Goal: Task Accomplishment & Management: Manage account settings

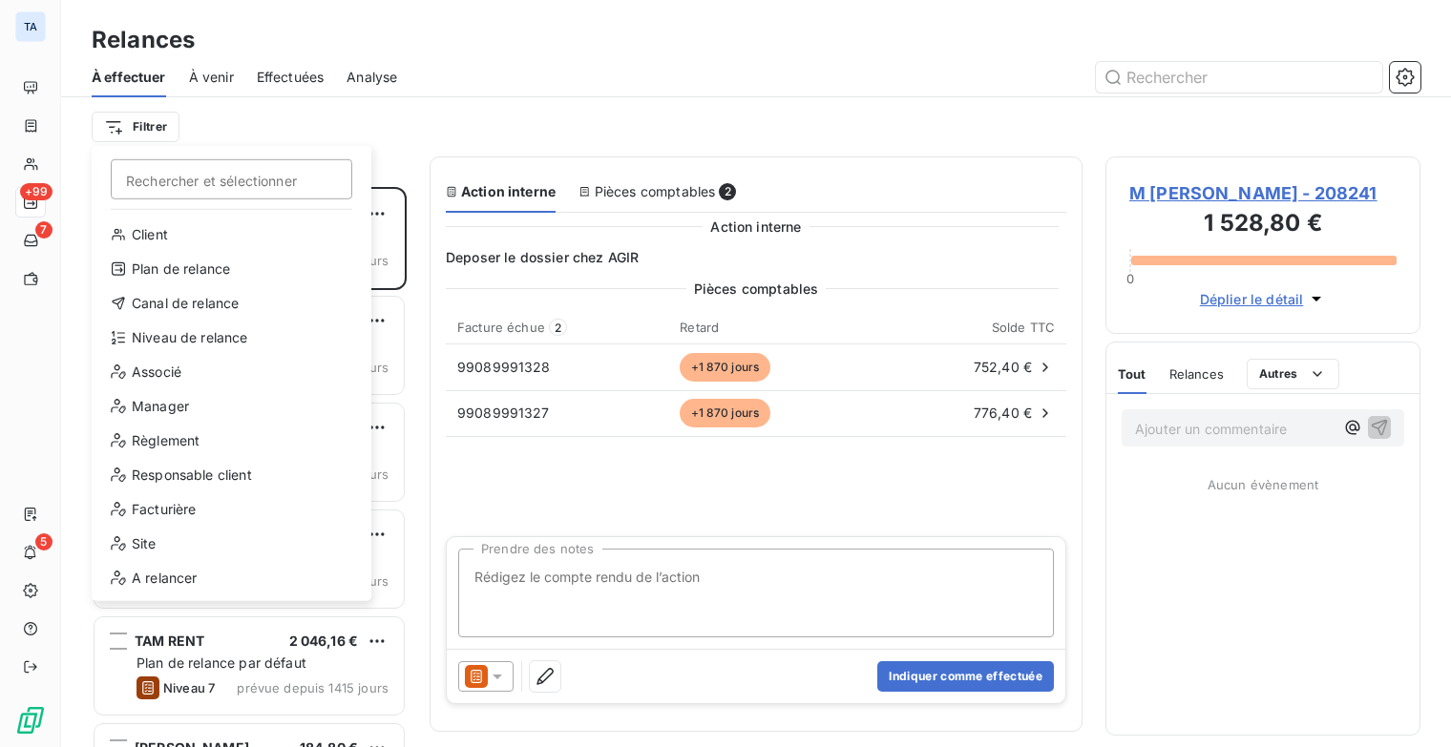
scroll to position [546, 300]
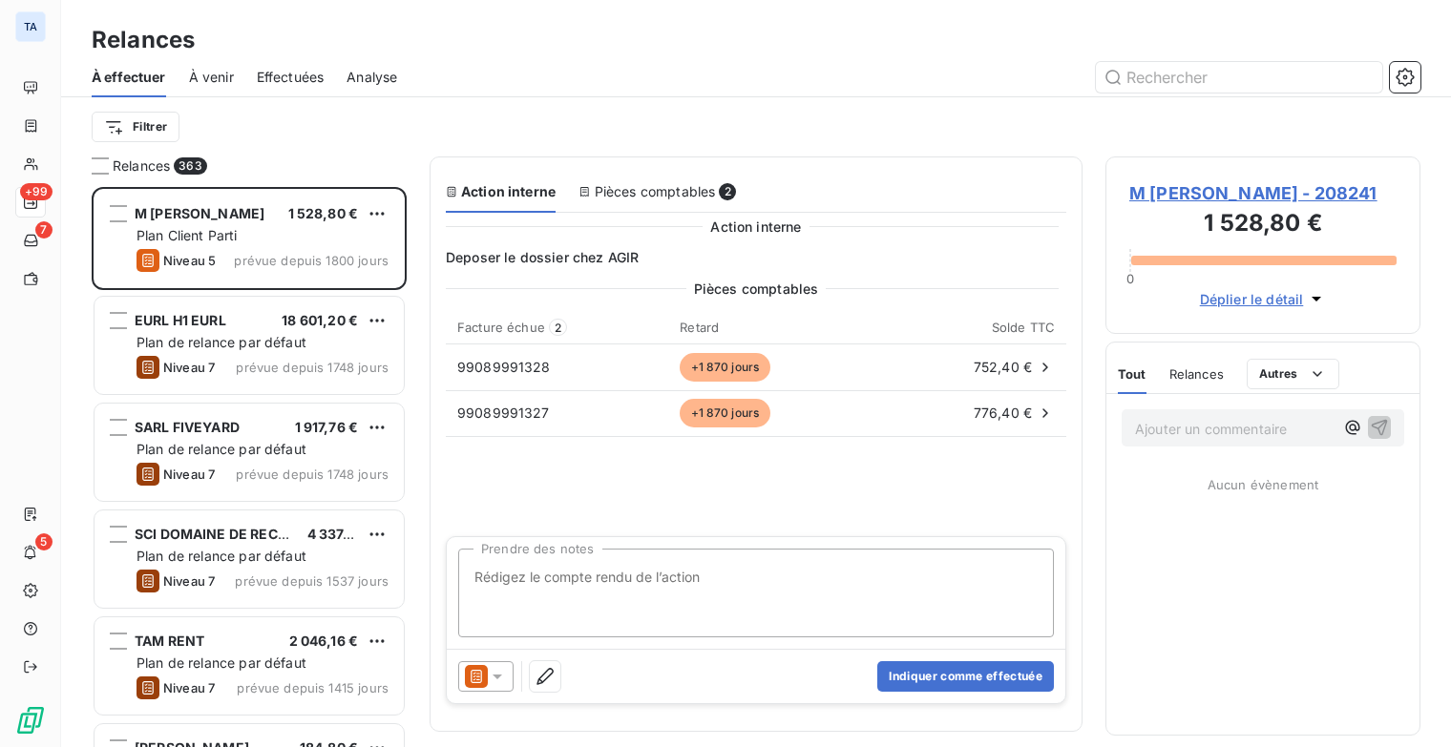
click at [561, 117] on html "TA +99 7 5 Relances À effectuer À venir Effectuées Analyse Filtrer Relances 363…" at bounding box center [725, 373] width 1451 height 747
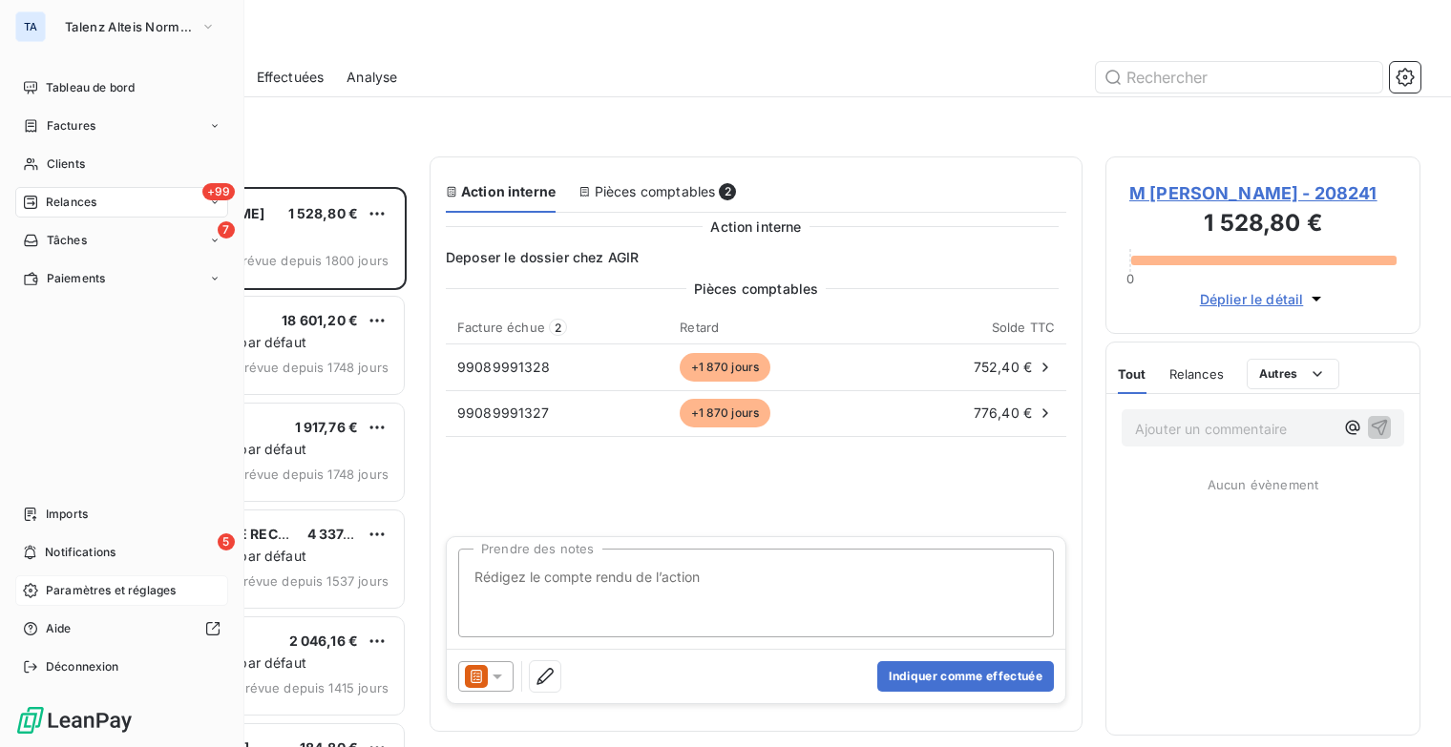
click at [114, 591] on span "Paramètres et réglages" at bounding box center [111, 590] width 130 height 17
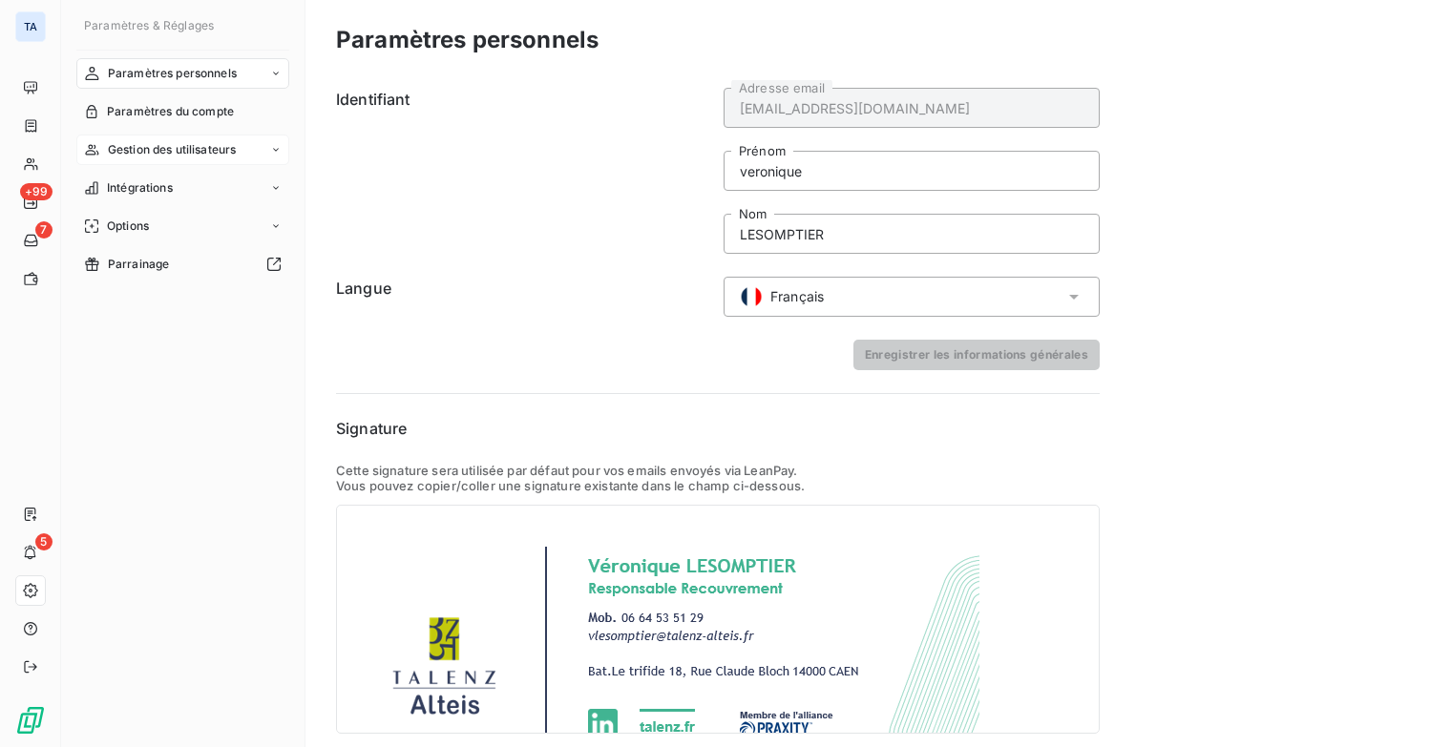
click at [260, 149] on div "Gestion des utilisateurs" at bounding box center [182, 150] width 213 height 31
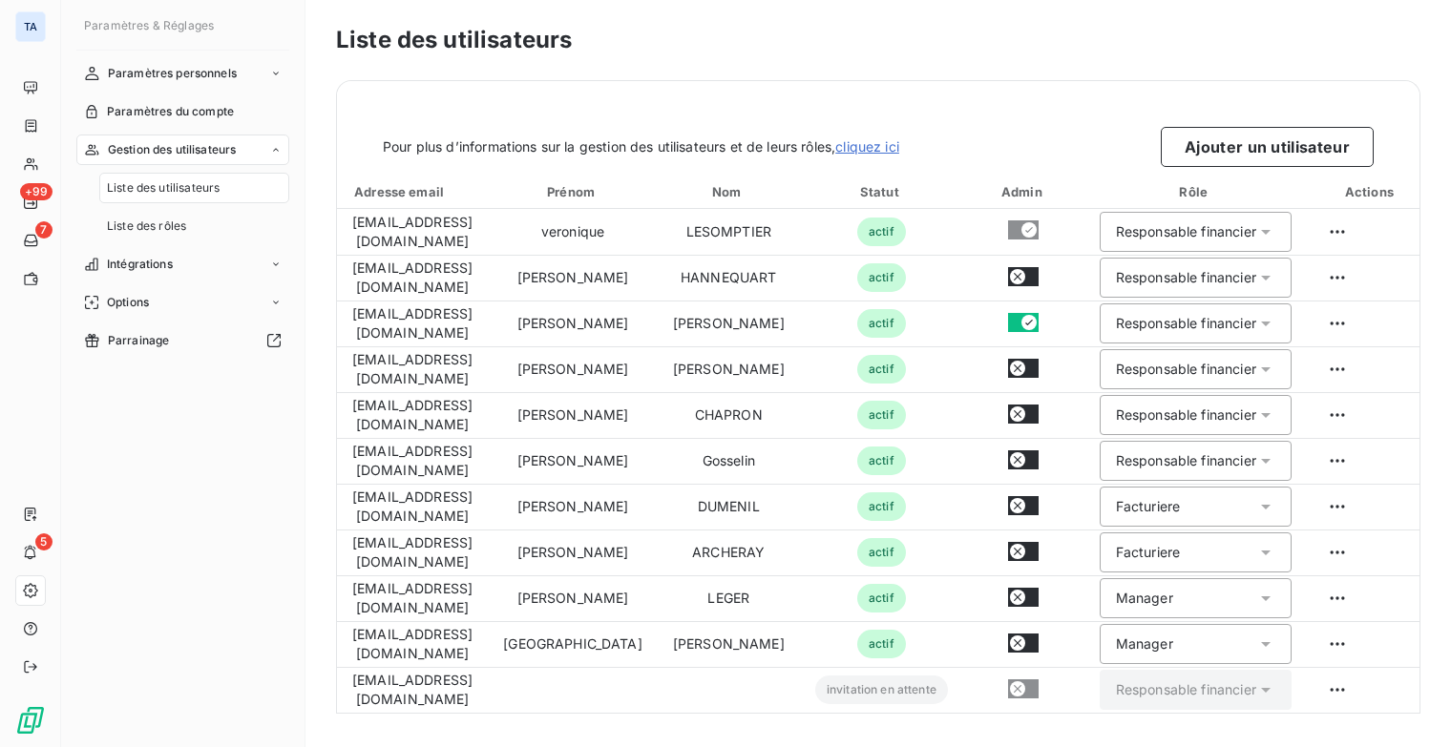
click at [205, 186] on span "Liste des utilisateurs" at bounding box center [163, 187] width 113 height 17
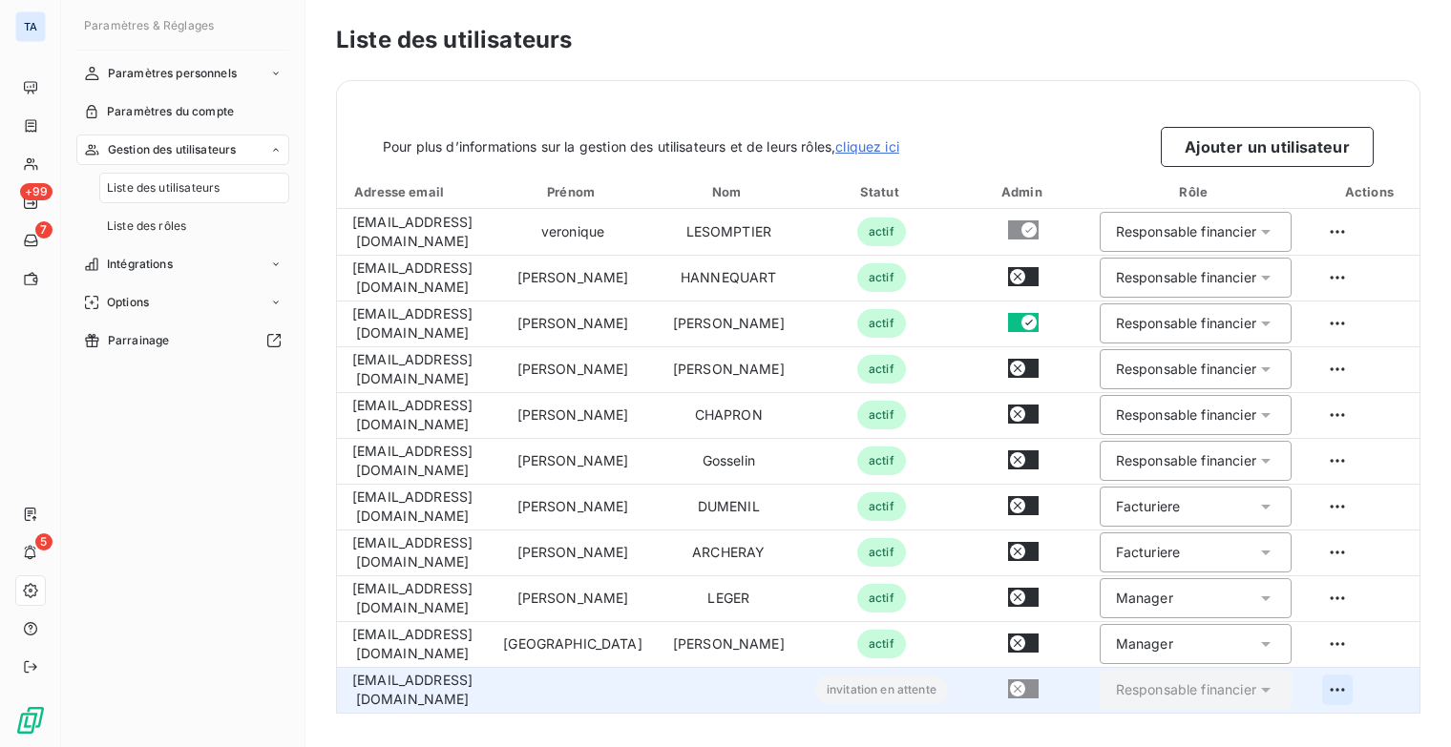
click at [1324, 691] on html "TA +99 7 5 Paramètres & Réglages Paramètres personnels Paramètres du compte Ges…" at bounding box center [725, 373] width 1451 height 747
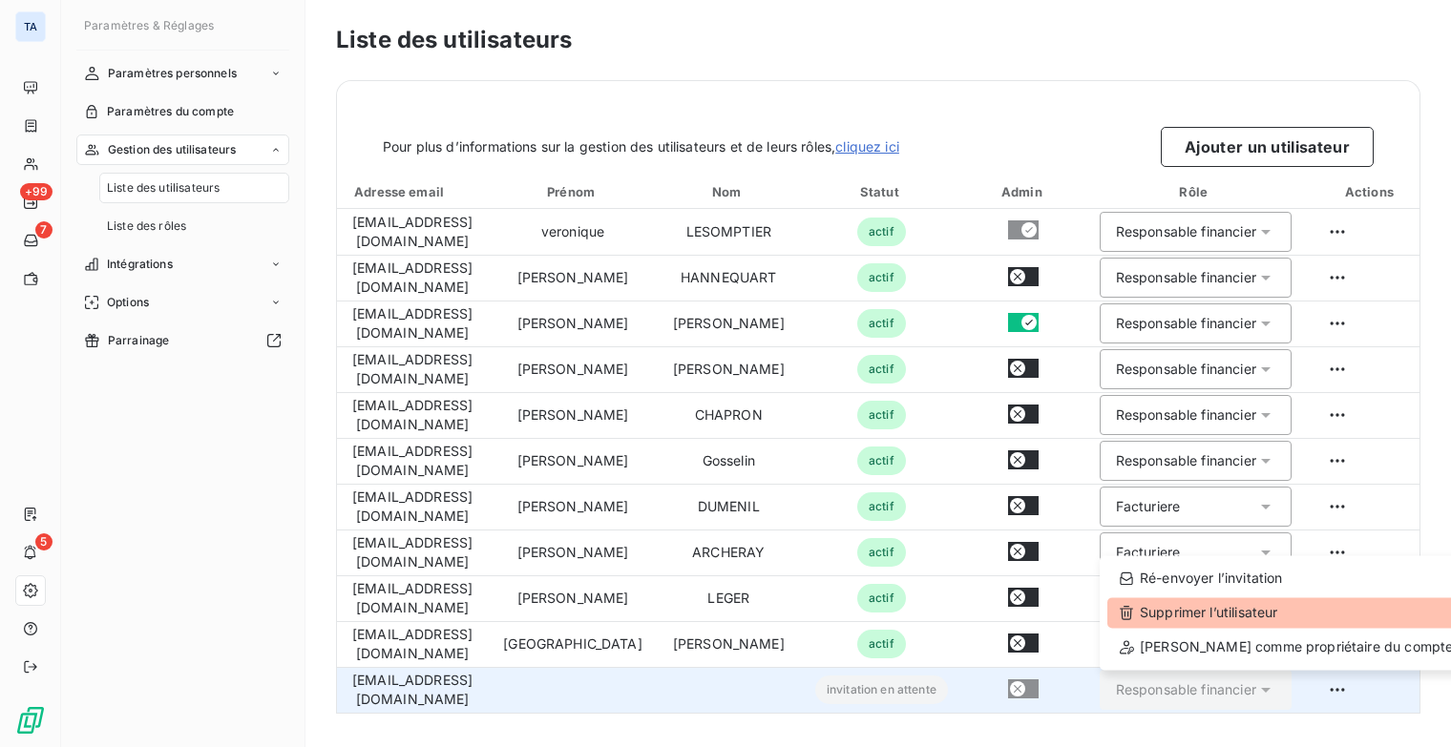
click at [1273, 618] on div "Supprimer l’utilisateur" at bounding box center [1285, 613] width 357 height 31
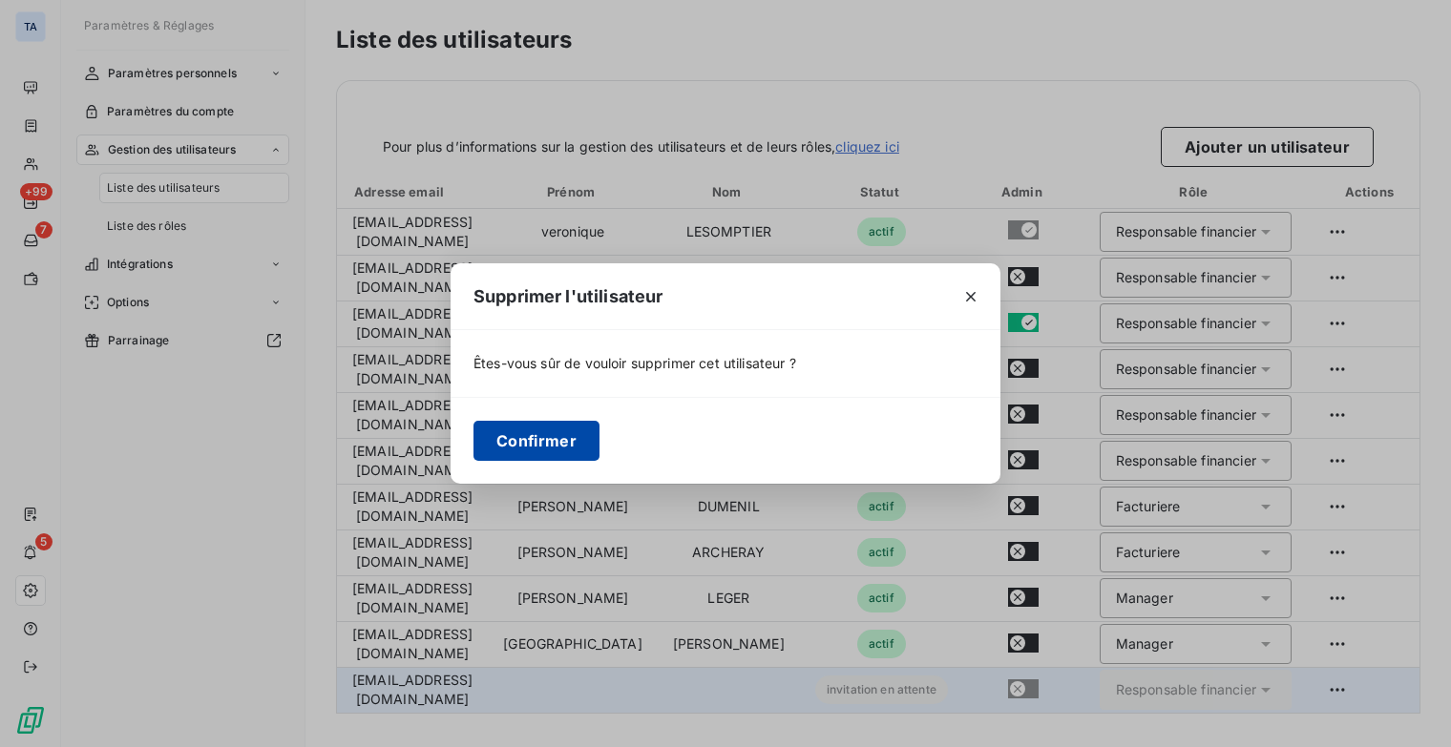
click at [553, 439] on button "Confirmer" at bounding box center [536, 441] width 126 height 40
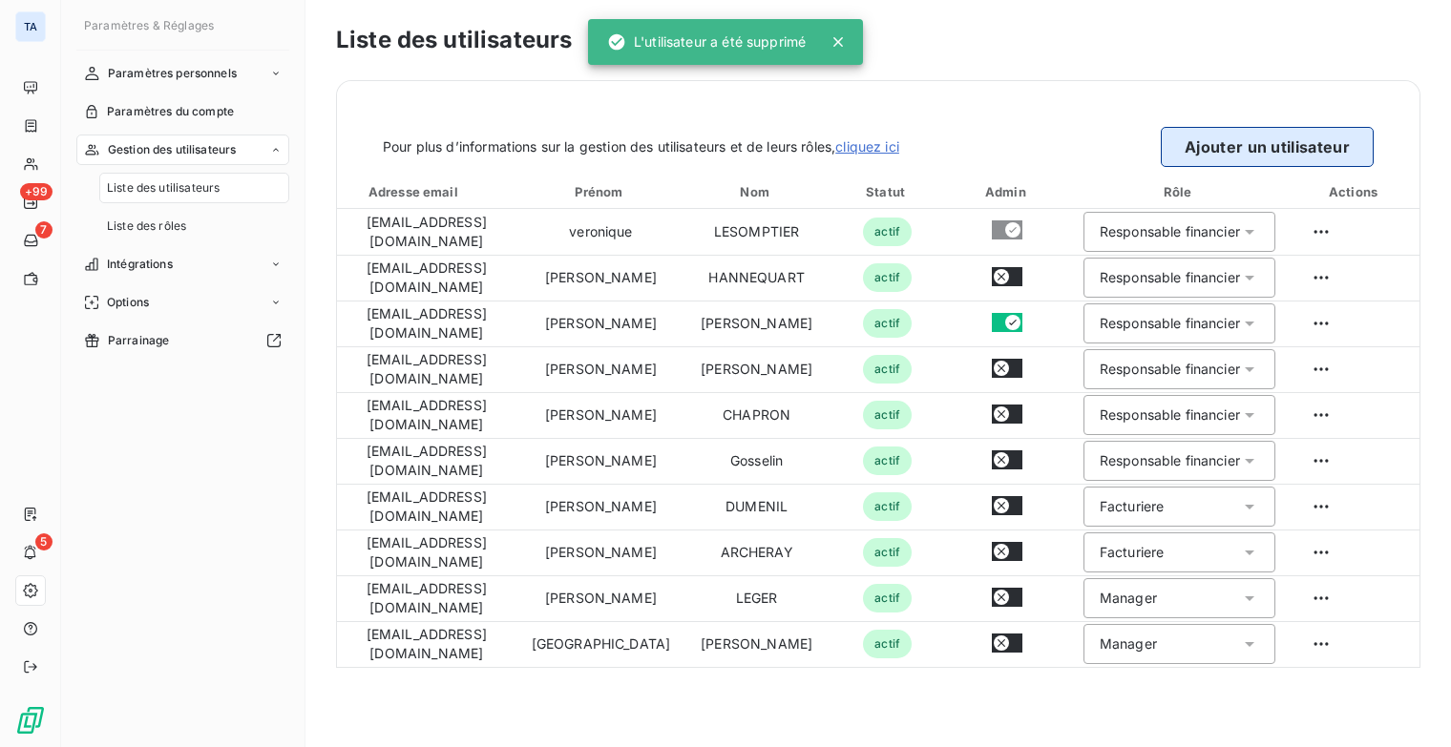
click at [1202, 142] on button "Ajouter un utilisateur" at bounding box center [1267, 147] width 213 height 40
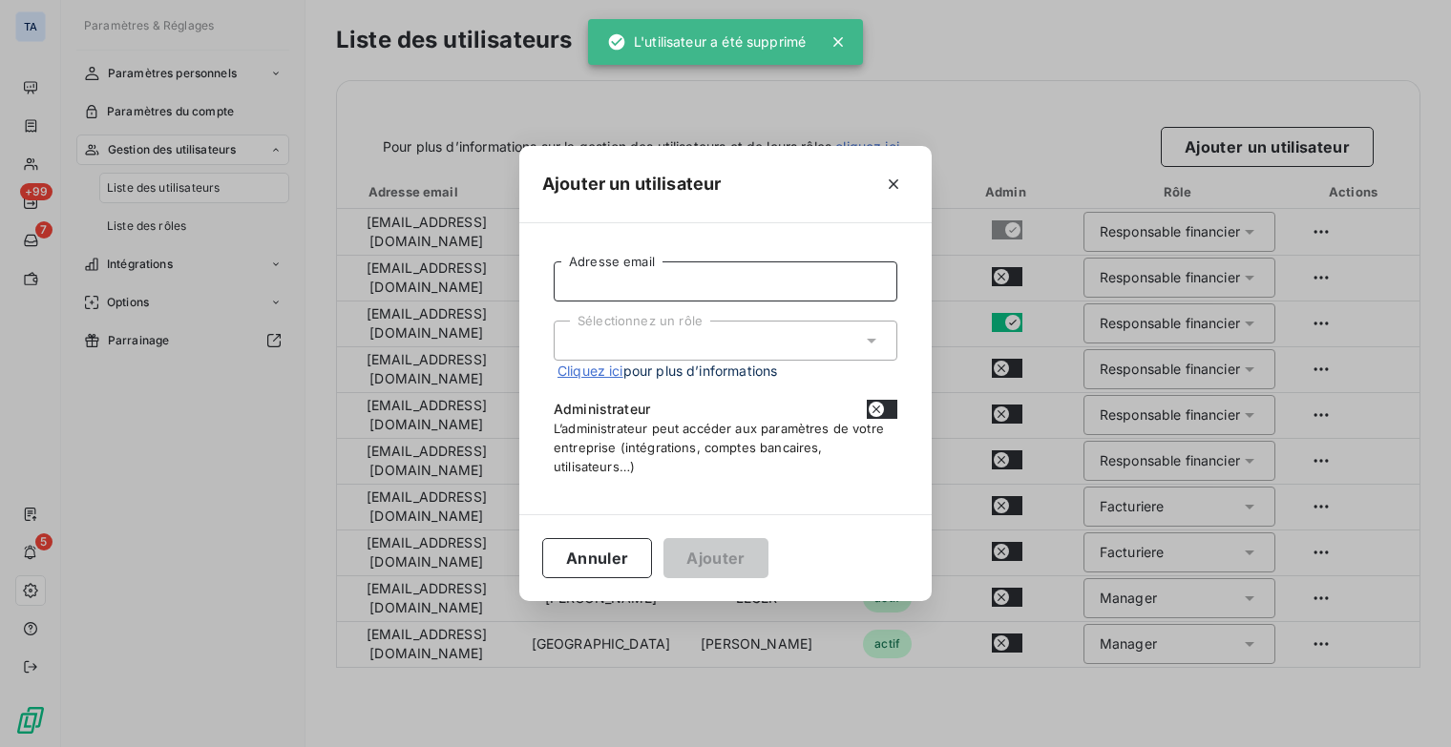
drag, startPoint x: 607, startPoint y: 274, endPoint x: 629, endPoint y: 259, distance: 26.7
click at [607, 274] on input "Adresse email" at bounding box center [726, 282] width 344 height 40
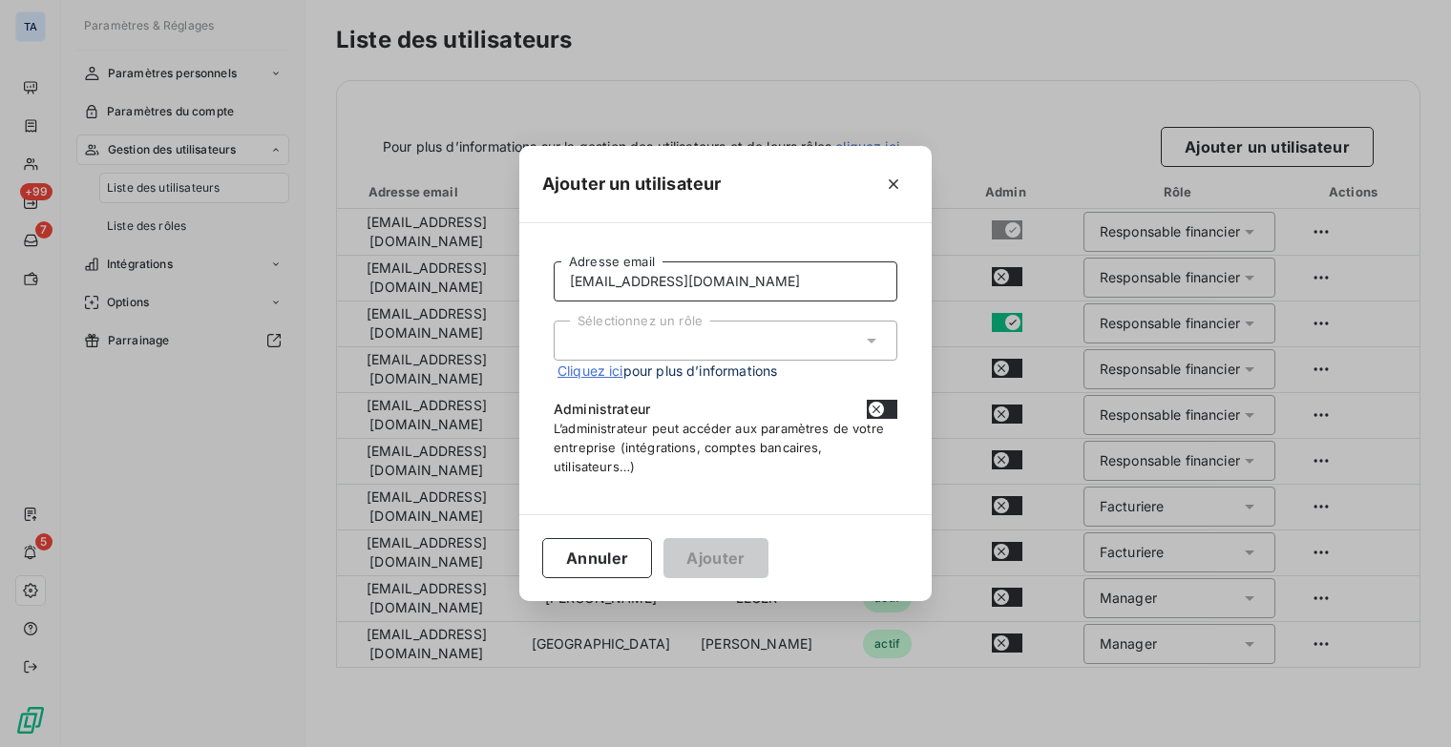
click at [661, 278] on input "[EMAIL_ADDRESS][DOMAIN_NAME]" at bounding box center [726, 282] width 344 height 40
type input "[EMAIL_ADDRESS][DOMAIN_NAME]"
click at [755, 349] on div "Sélectionnez un rôle" at bounding box center [726, 341] width 344 height 40
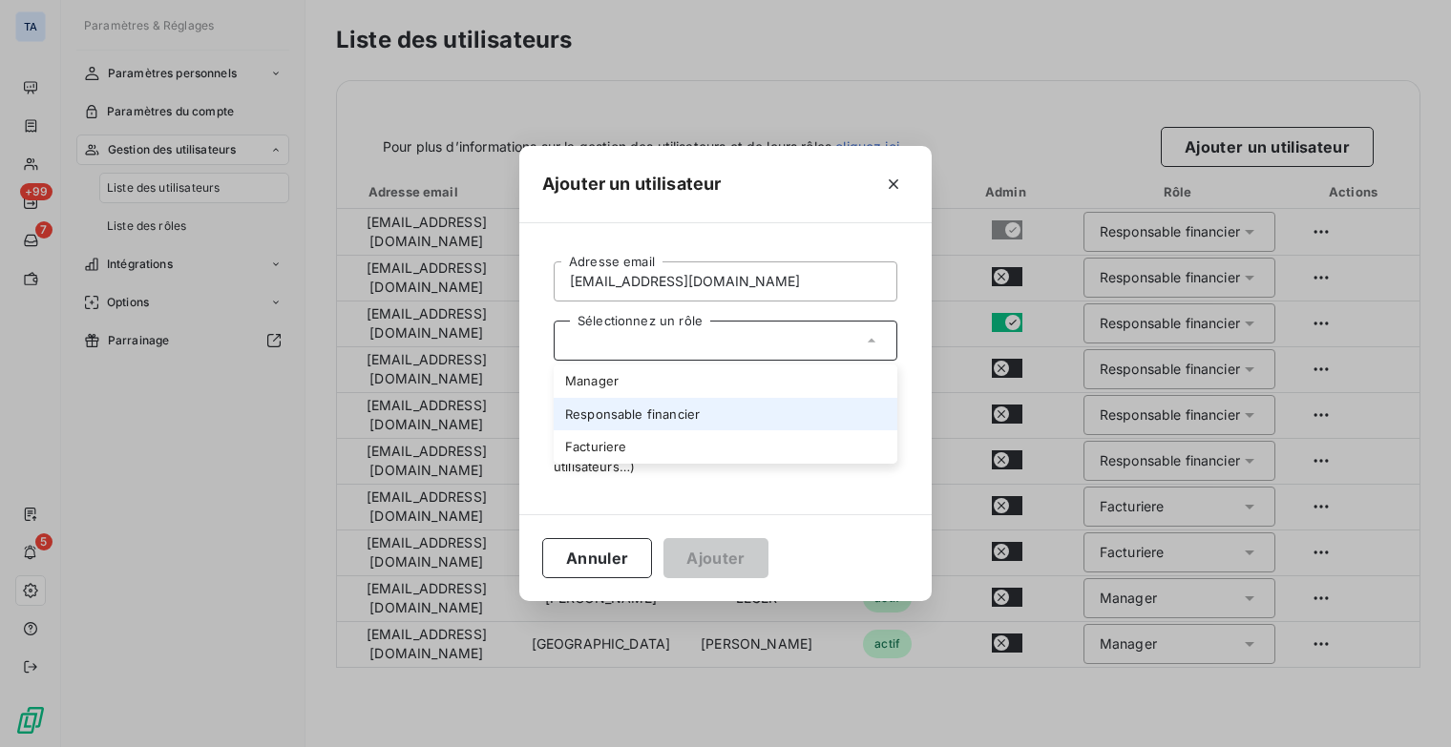
click at [718, 408] on li "Responsable financier" at bounding box center [726, 414] width 344 height 33
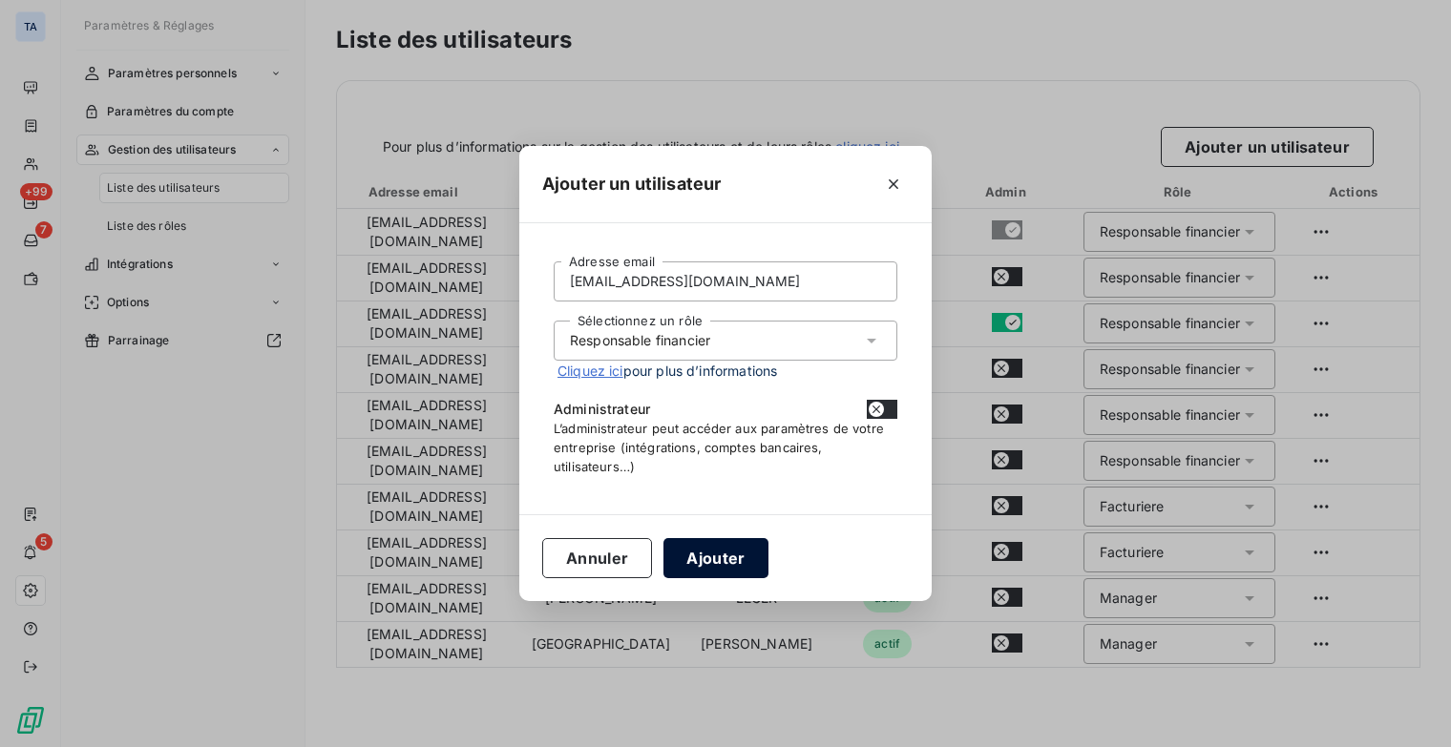
click at [729, 561] on button "Ajouter" at bounding box center [715, 558] width 104 height 40
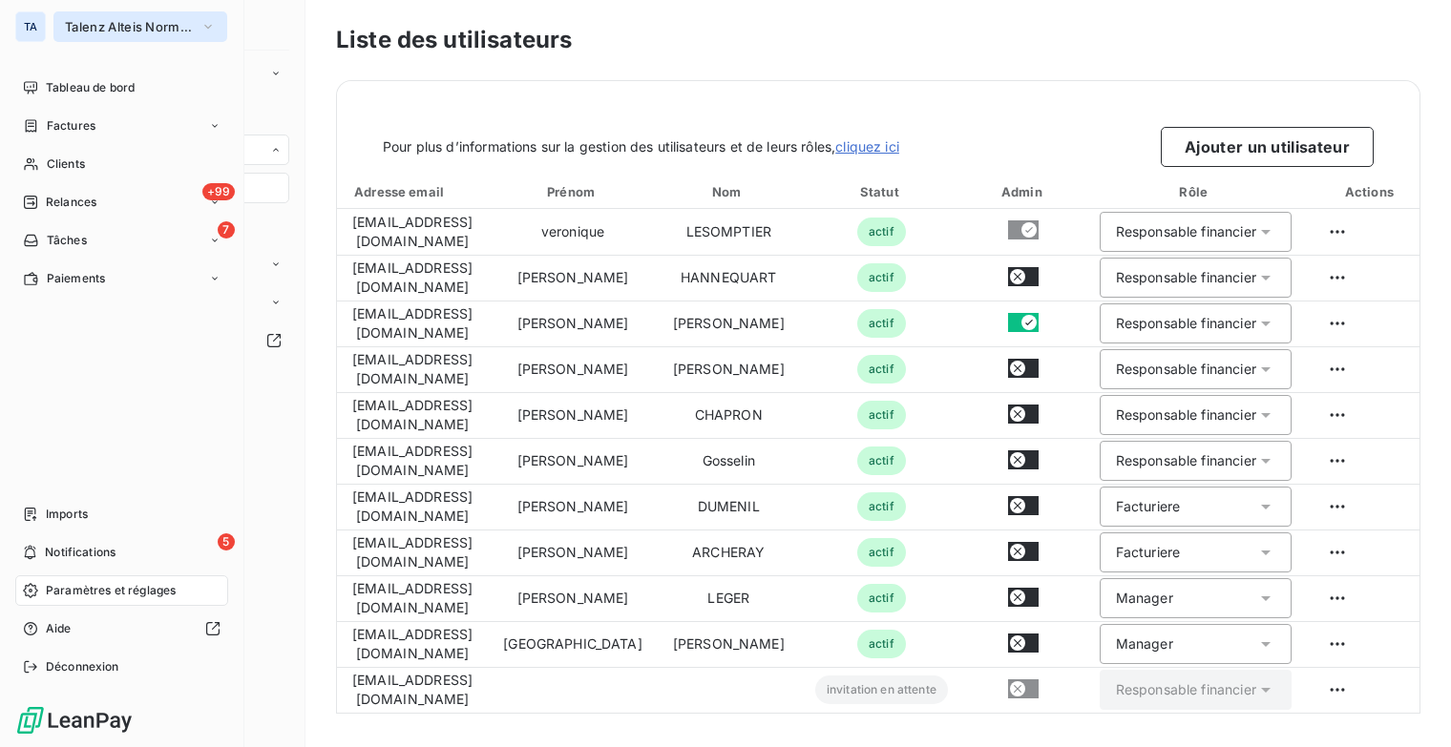
click at [210, 30] on icon "button" at bounding box center [207, 26] width 15 height 19
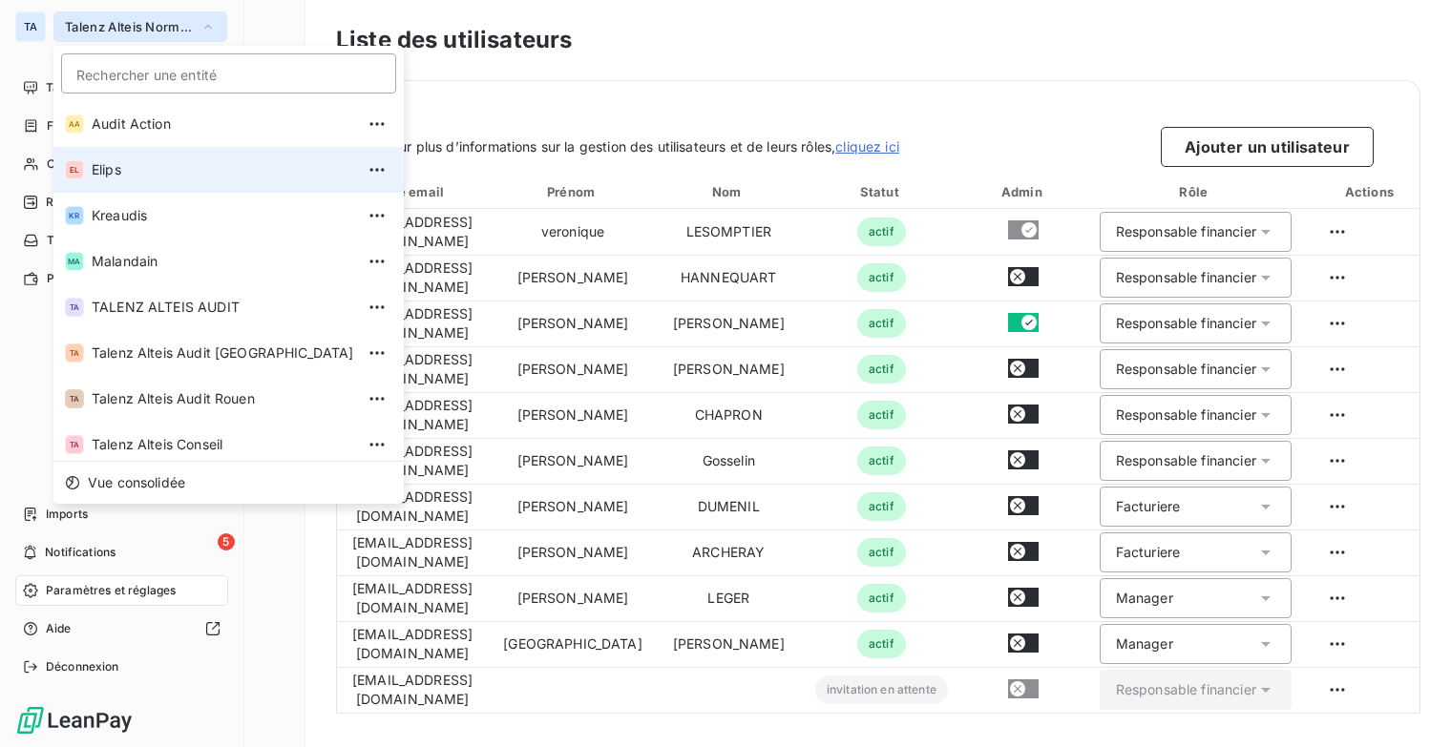
click at [143, 174] on span "Elips" at bounding box center [223, 169] width 262 height 19
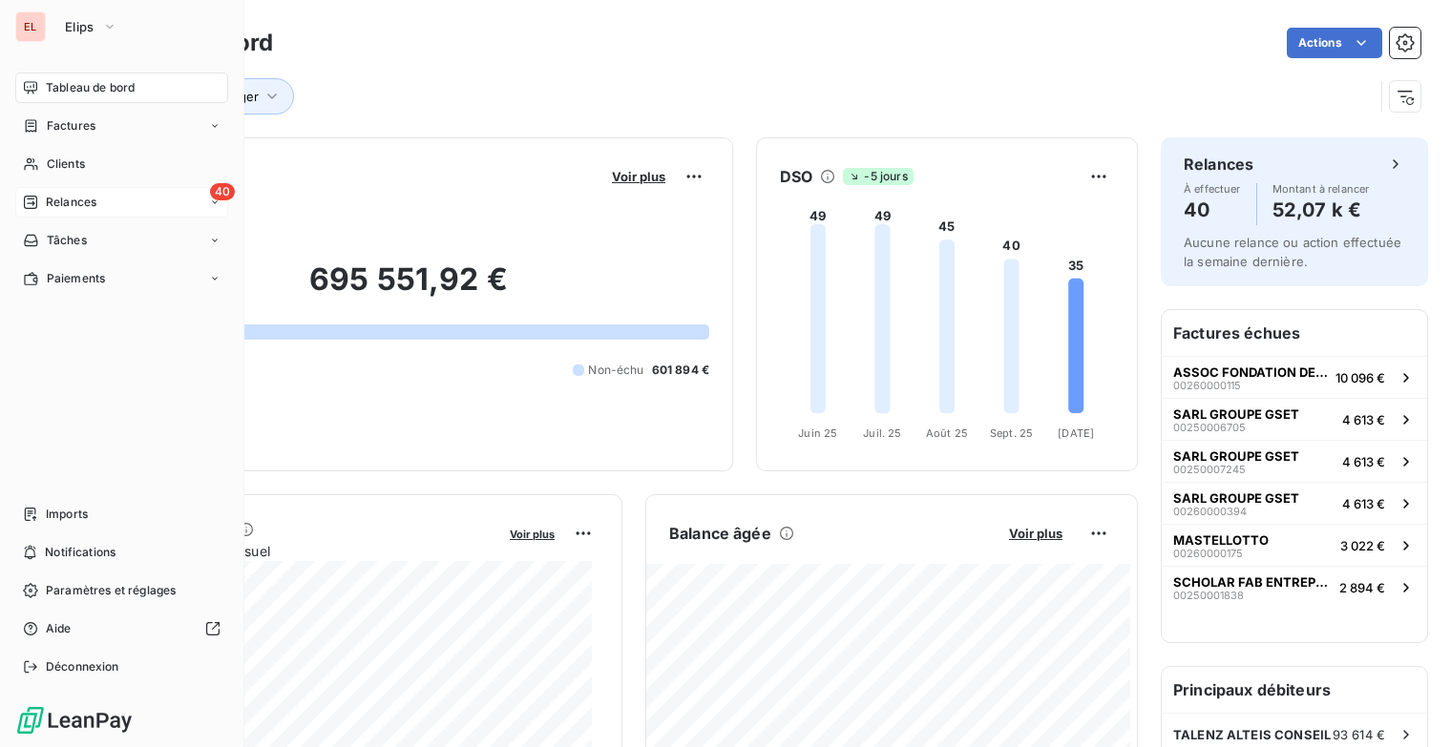
click at [113, 201] on div "40 Relances" at bounding box center [121, 202] width 213 height 31
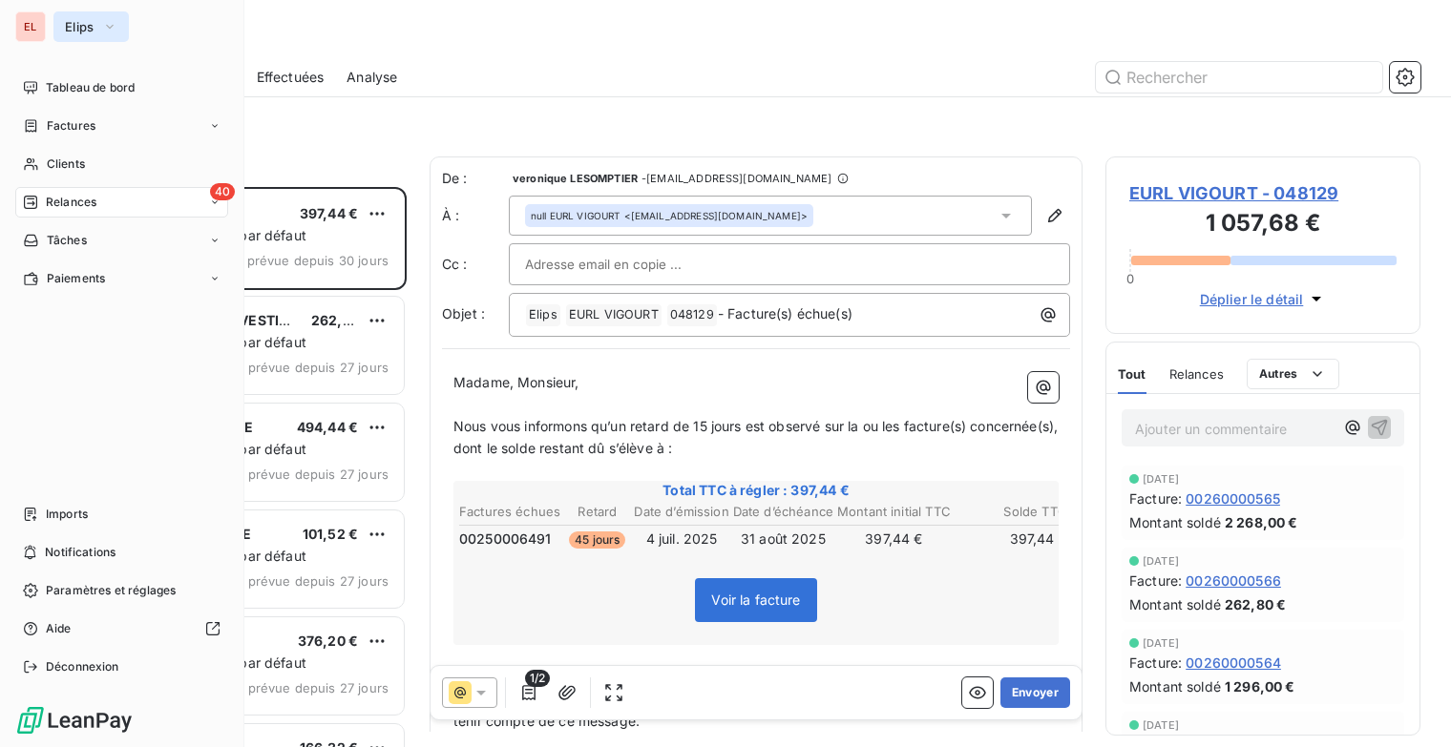
click at [111, 30] on icon "button" at bounding box center [109, 26] width 15 height 19
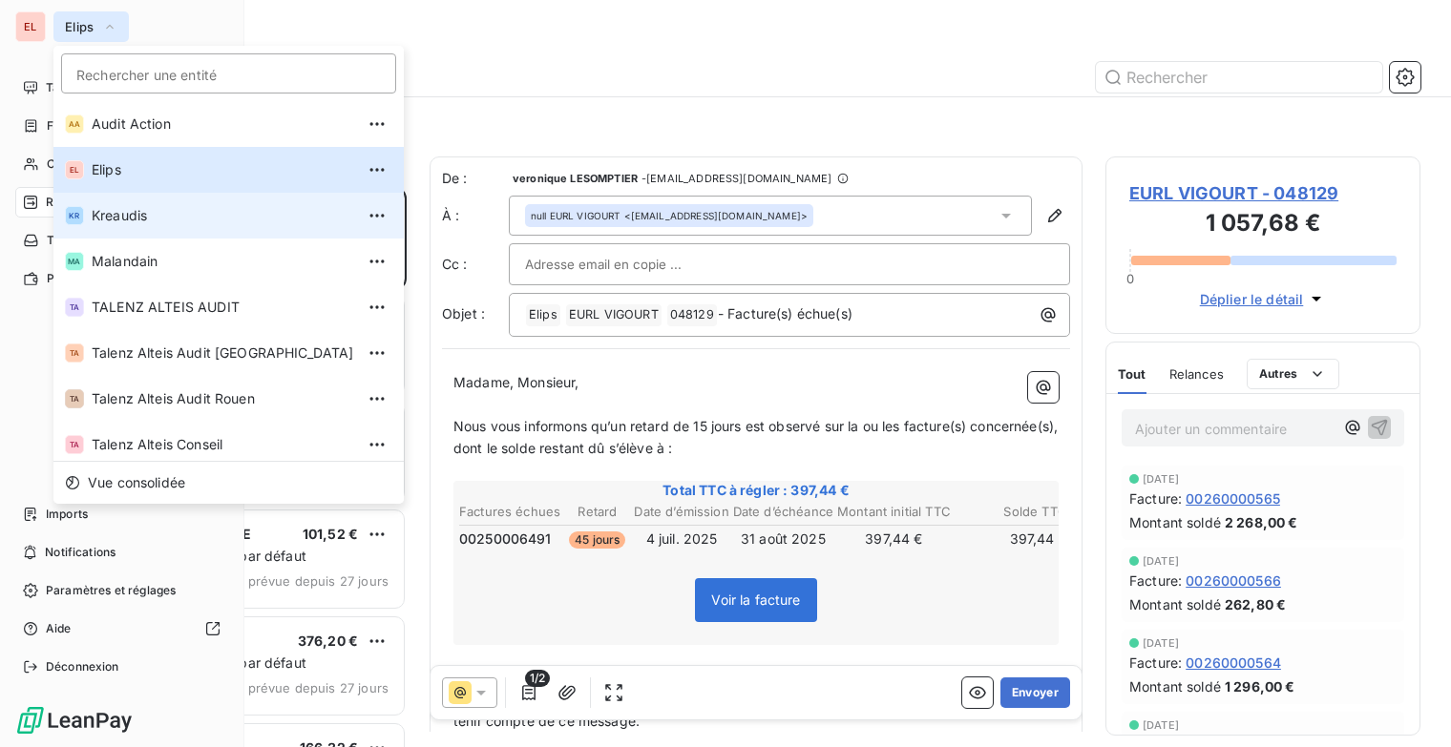
click at [130, 213] on span "Kreaudis" at bounding box center [223, 215] width 262 height 19
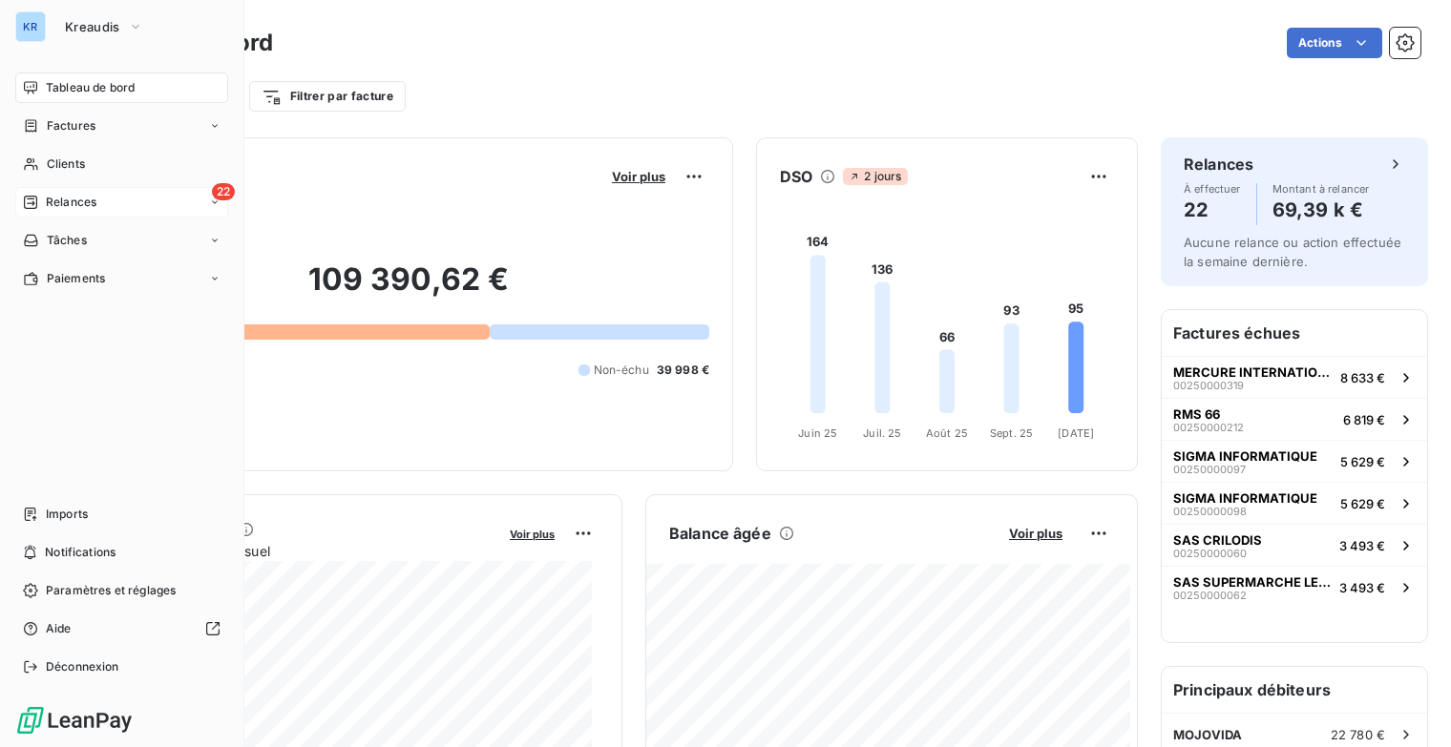
click at [179, 203] on div "22 Relances" at bounding box center [121, 202] width 213 height 31
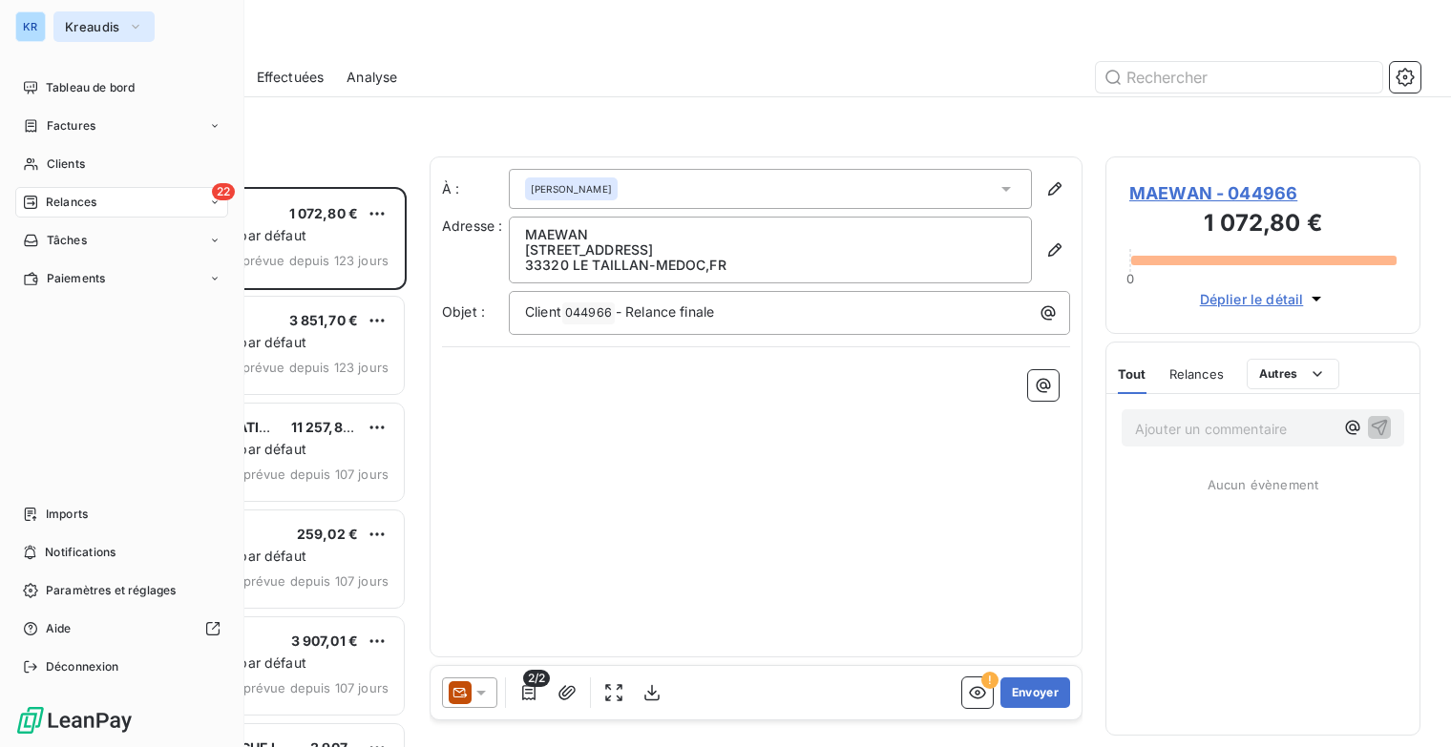
click at [131, 28] on icon "button" at bounding box center [135, 26] width 15 height 19
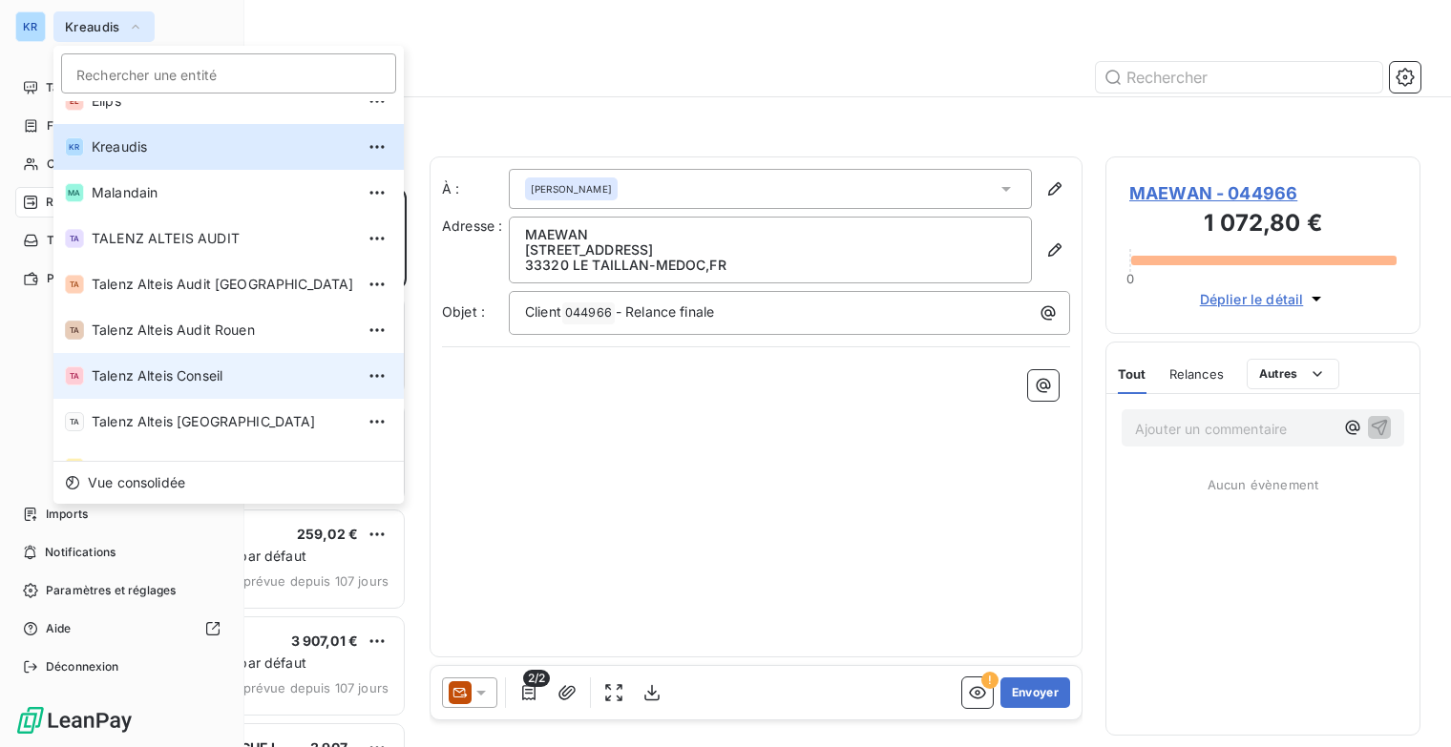
scroll to position [143, 0]
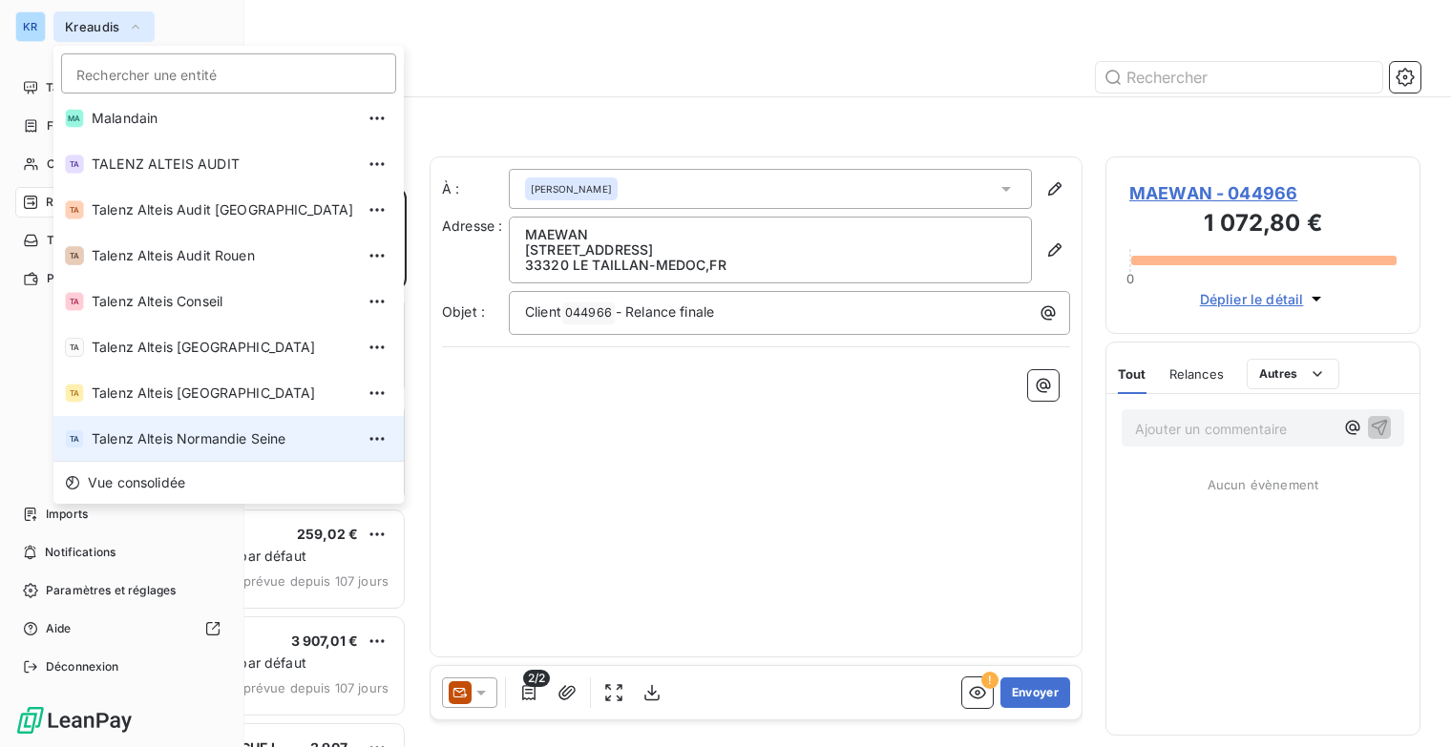
click at [164, 434] on span "Talenz Alteis Normandie Seine" at bounding box center [223, 439] width 262 height 19
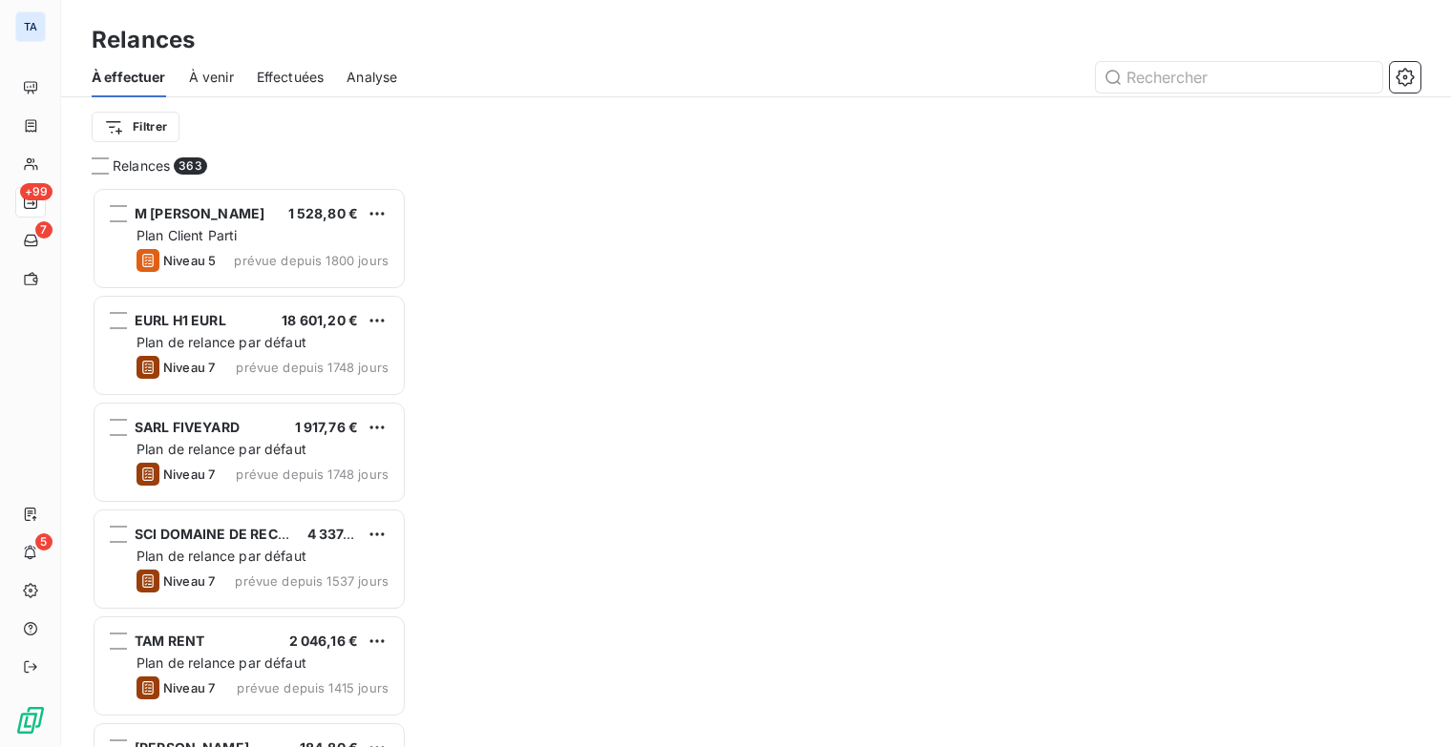
scroll to position [546, 300]
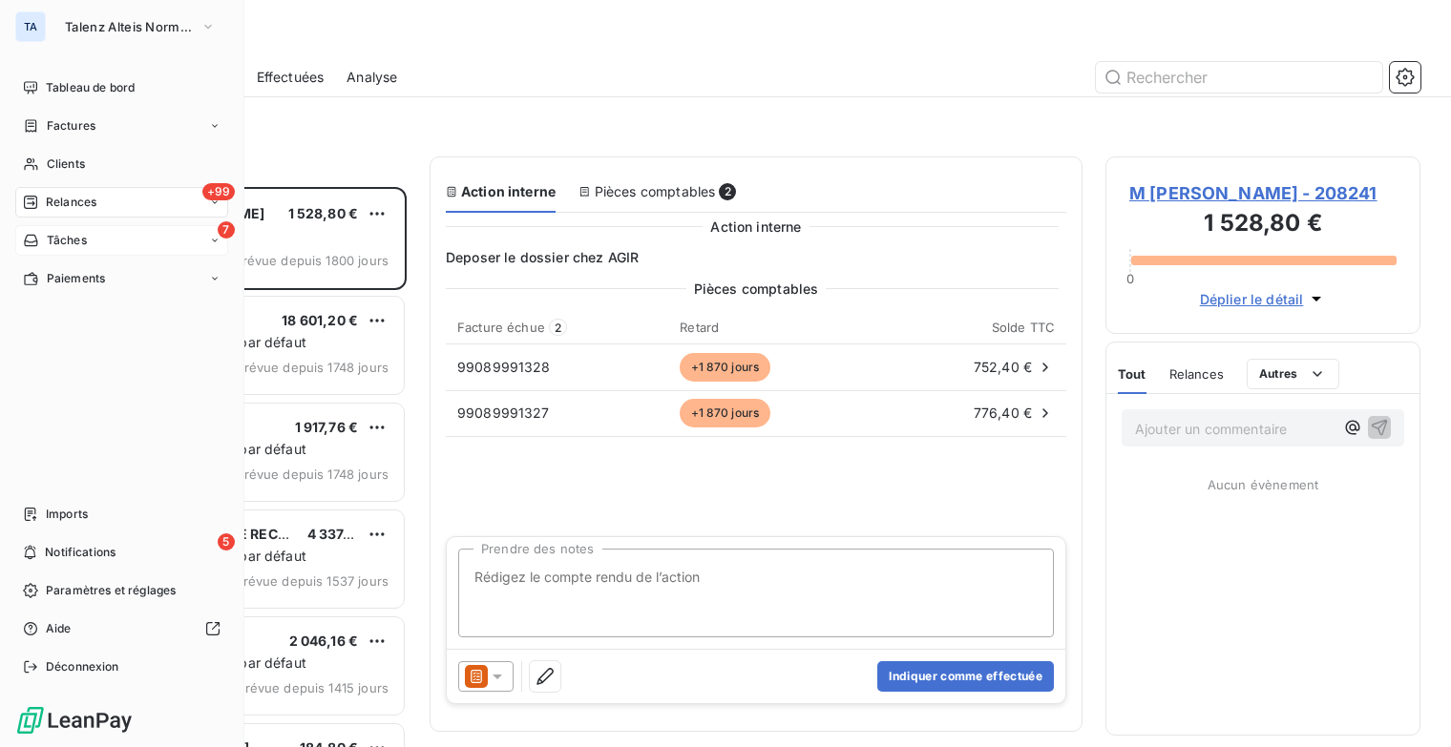
click at [218, 236] on div "7" at bounding box center [226, 229] width 17 height 17
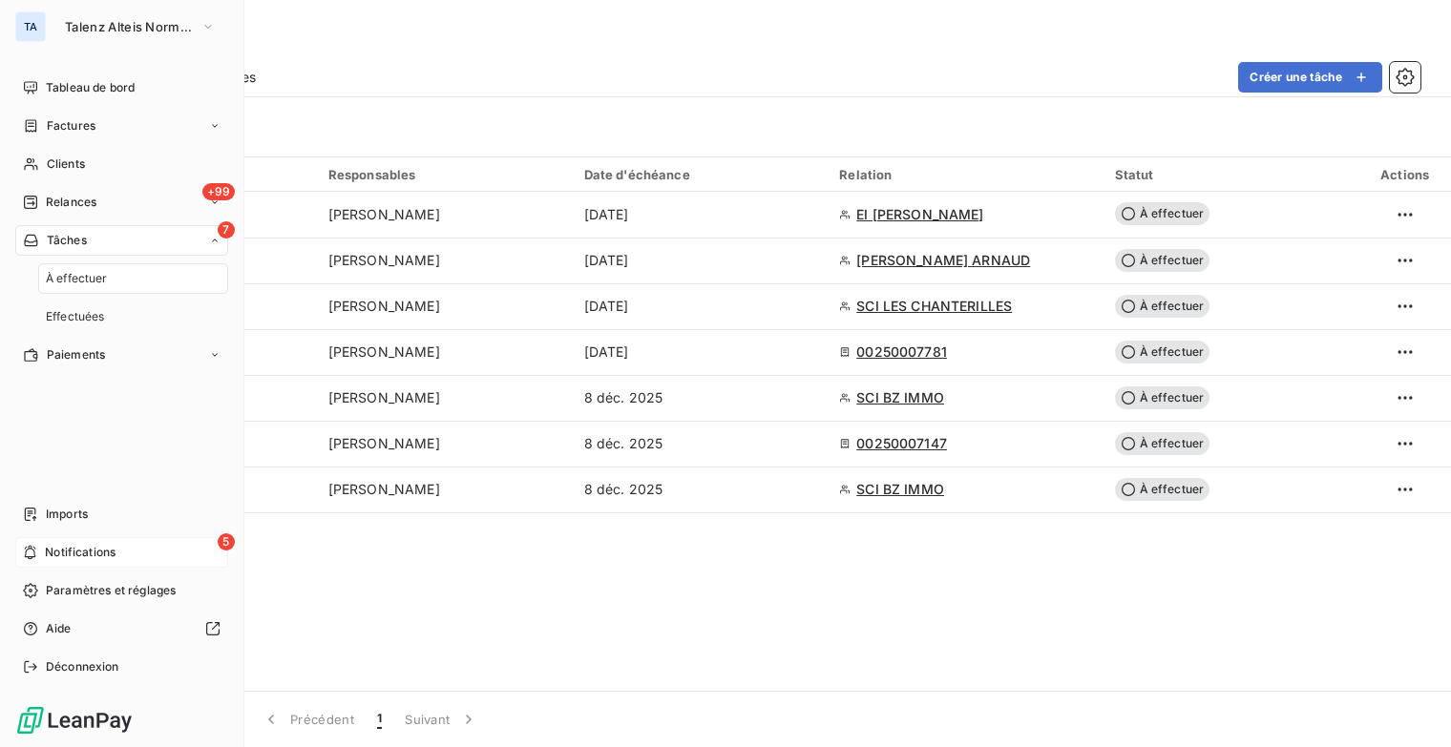
click at [117, 556] on div "5 Notifications" at bounding box center [121, 552] width 213 height 31
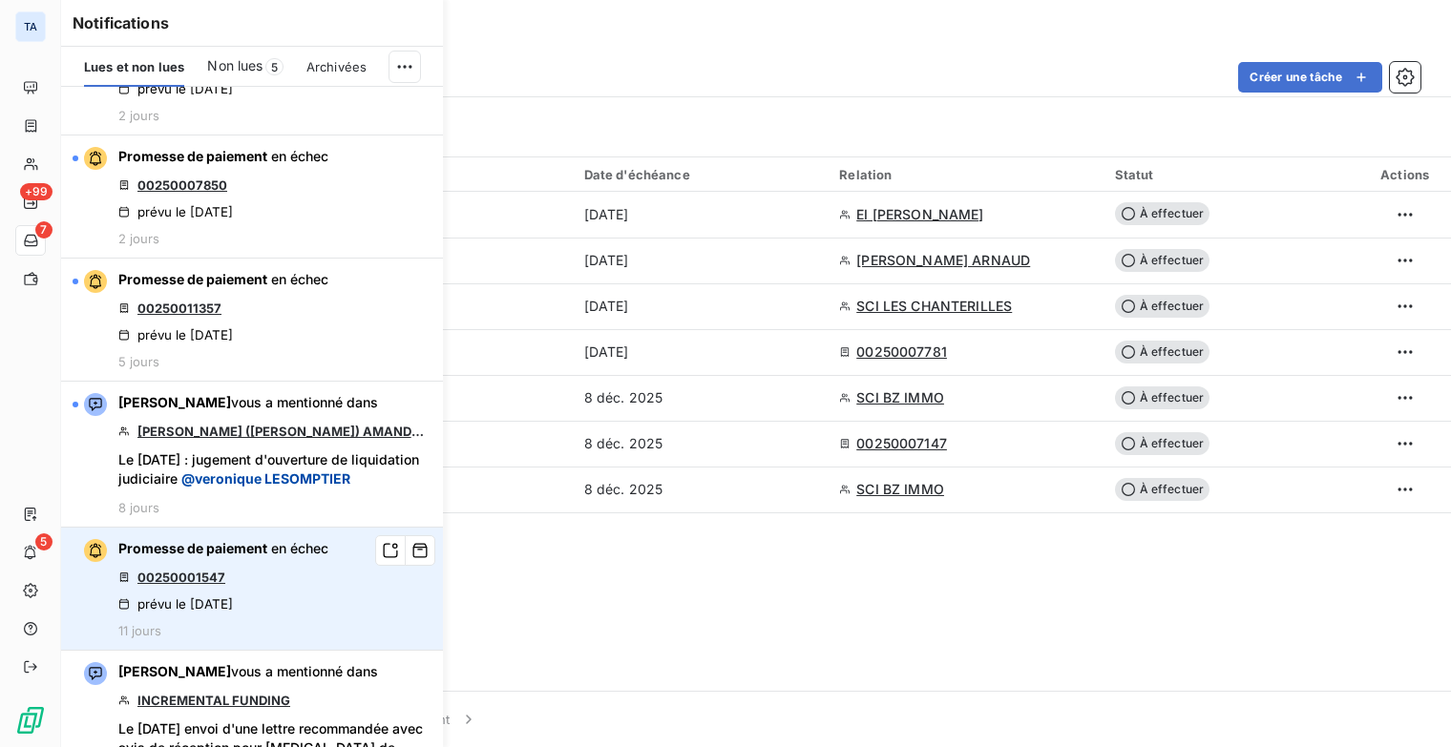
scroll to position [197, 0]
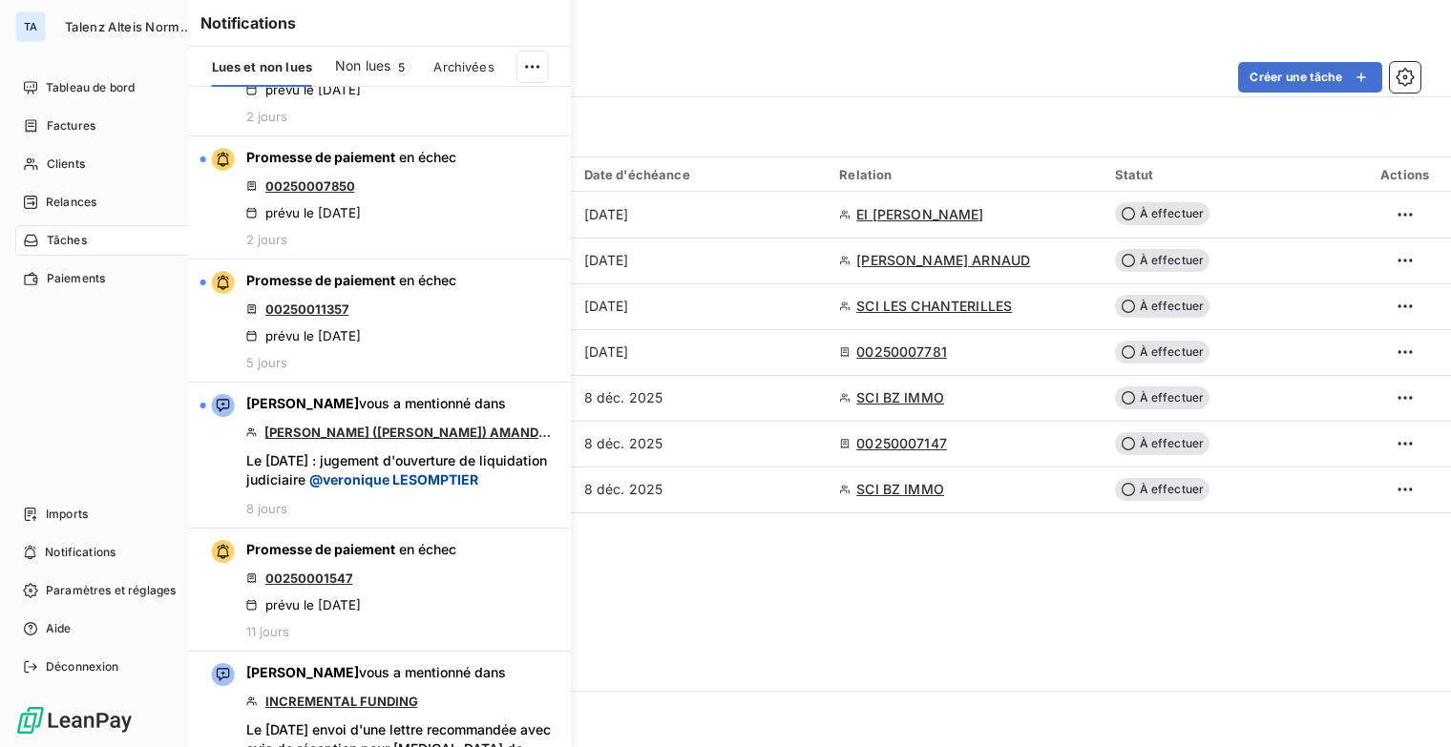
click at [31, 25] on div "TA" at bounding box center [30, 26] width 31 height 31
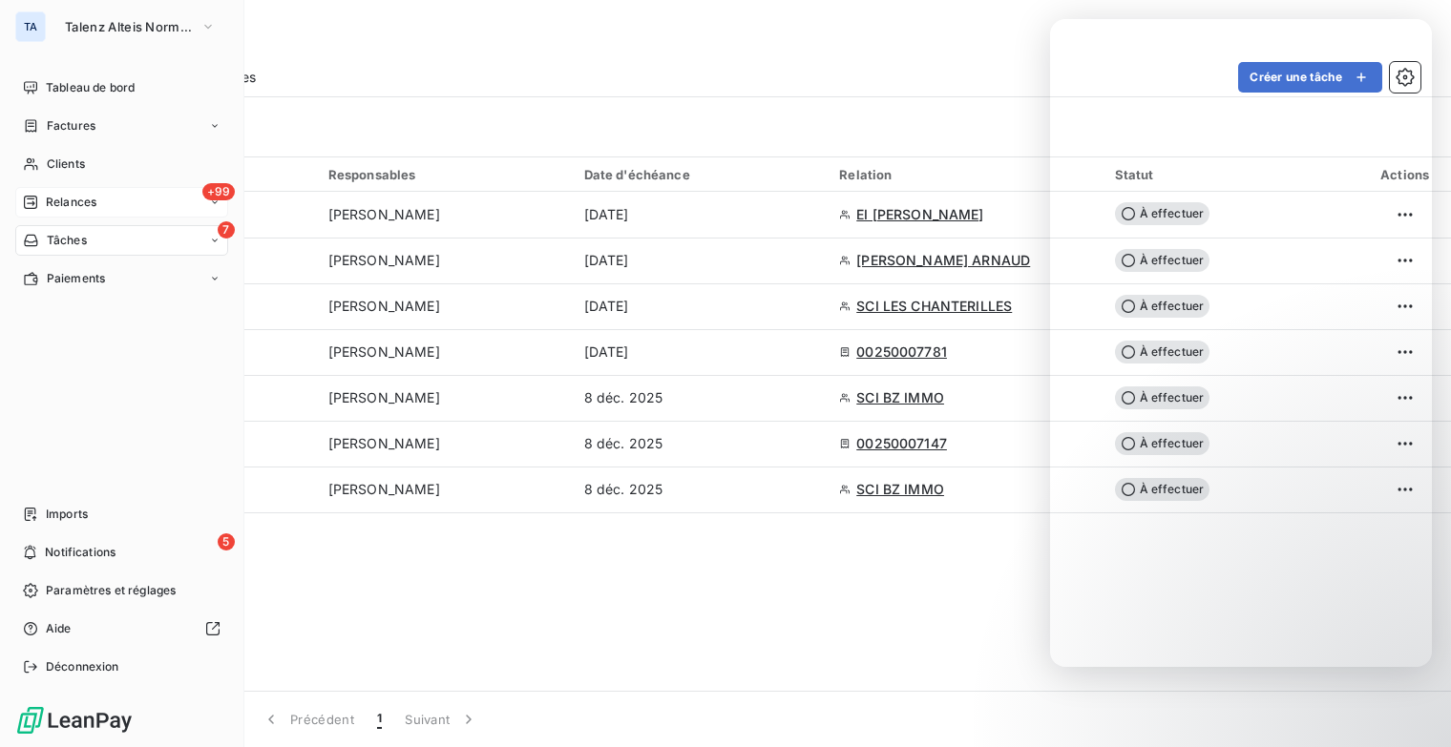
click at [106, 204] on div "+99 Relances" at bounding box center [121, 202] width 213 height 31
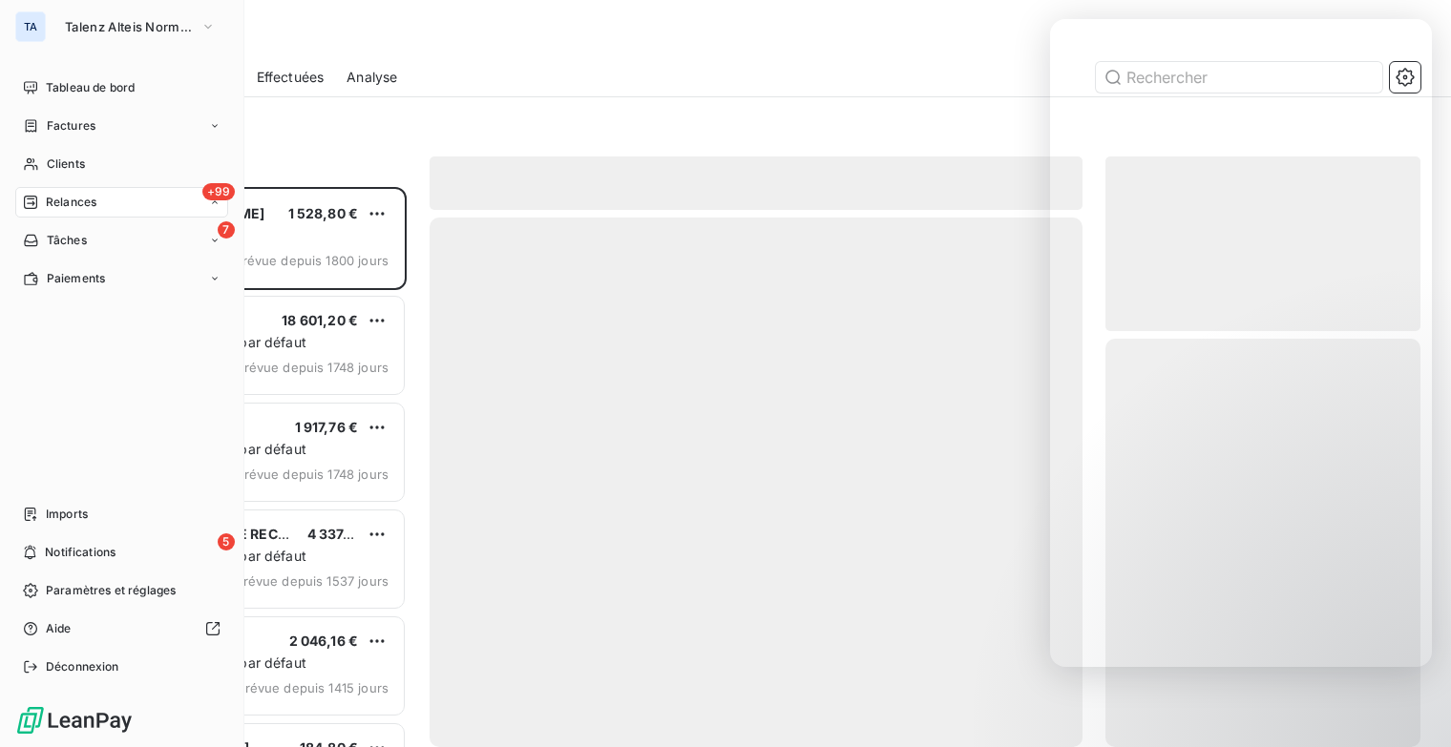
scroll to position [546, 300]
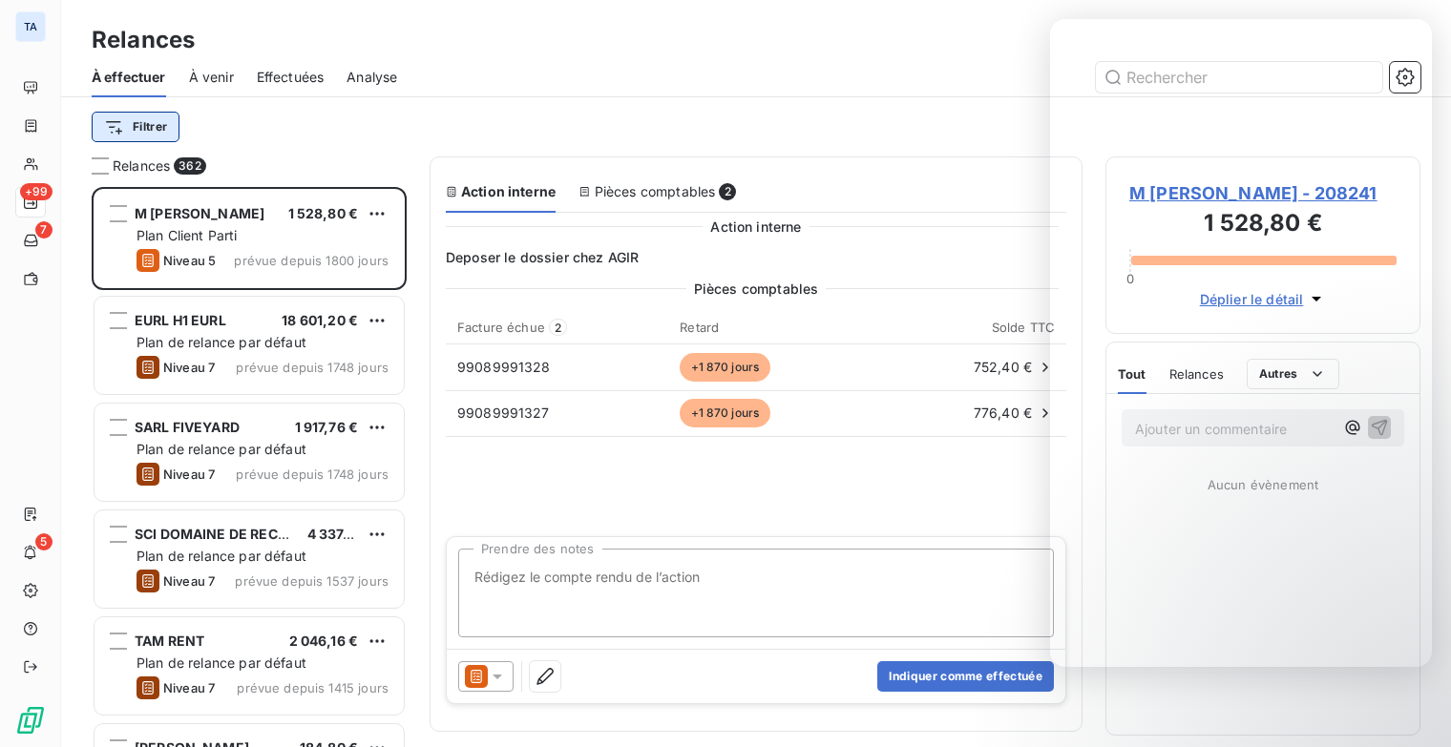
click at [151, 118] on html "TA +99 7 5 Relances À effectuer À venir Effectuées Analyse Filtrer Relances 362…" at bounding box center [725, 373] width 1451 height 747
click at [218, 82] on html "TA +99 7 5 Relances À effectuer À venir Effectuées Analyse Filtrer Relances 362…" at bounding box center [725, 373] width 1451 height 747
click at [218, 79] on span "À venir" at bounding box center [211, 77] width 45 height 19
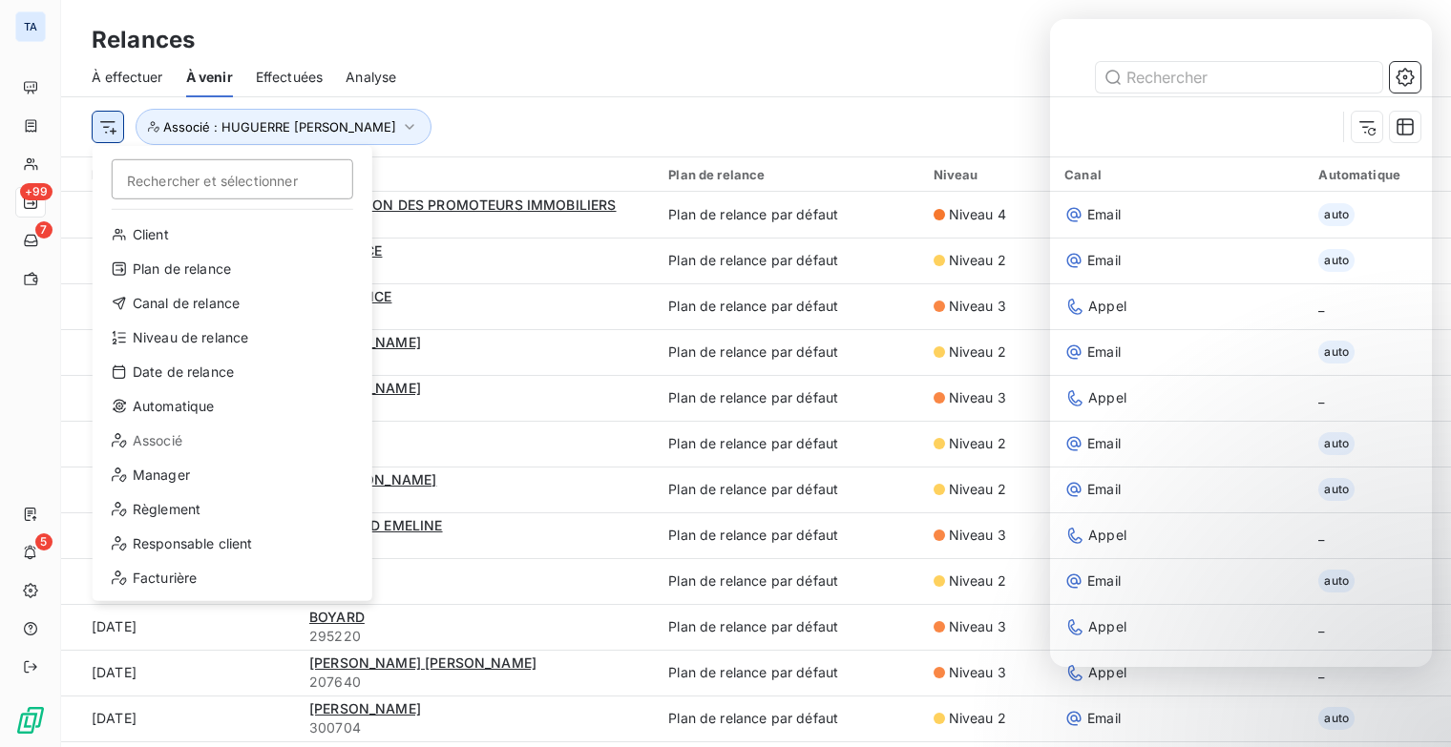
click at [111, 130] on html "TA +99 7 5 Relances À effectuer À venir Effectuées Analyse Rechercher et sélect…" at bounding box center [725, 373] width 1451 height 747
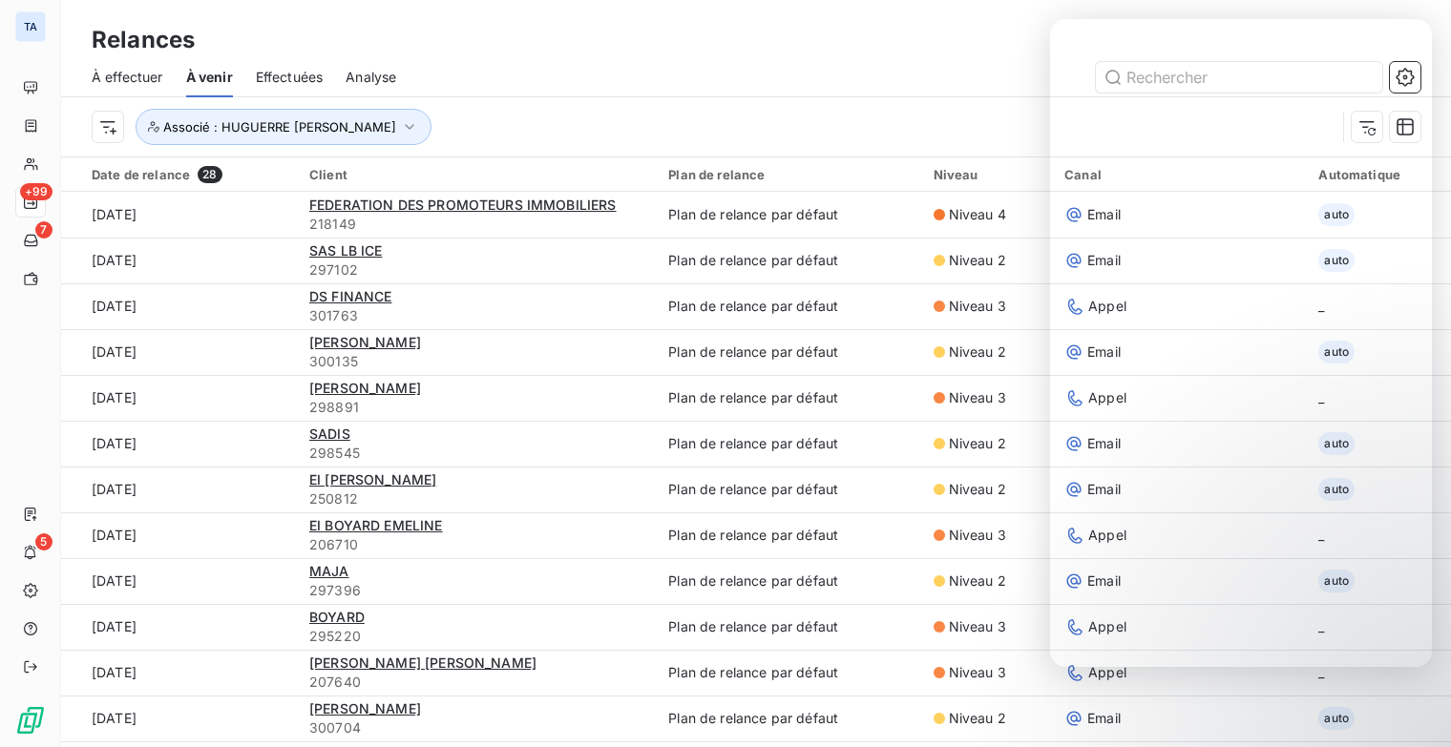
click at [309, 79] on html "TA +99 7 5 Relances À effectuer À venir Effectuées Analyse Associé : HUGUERRE […" at bounding box center [725, 373] width 1451 height 747
click at [309, 79] on span "Effectuées" at bounding box center [290, 77] width 68 height 19
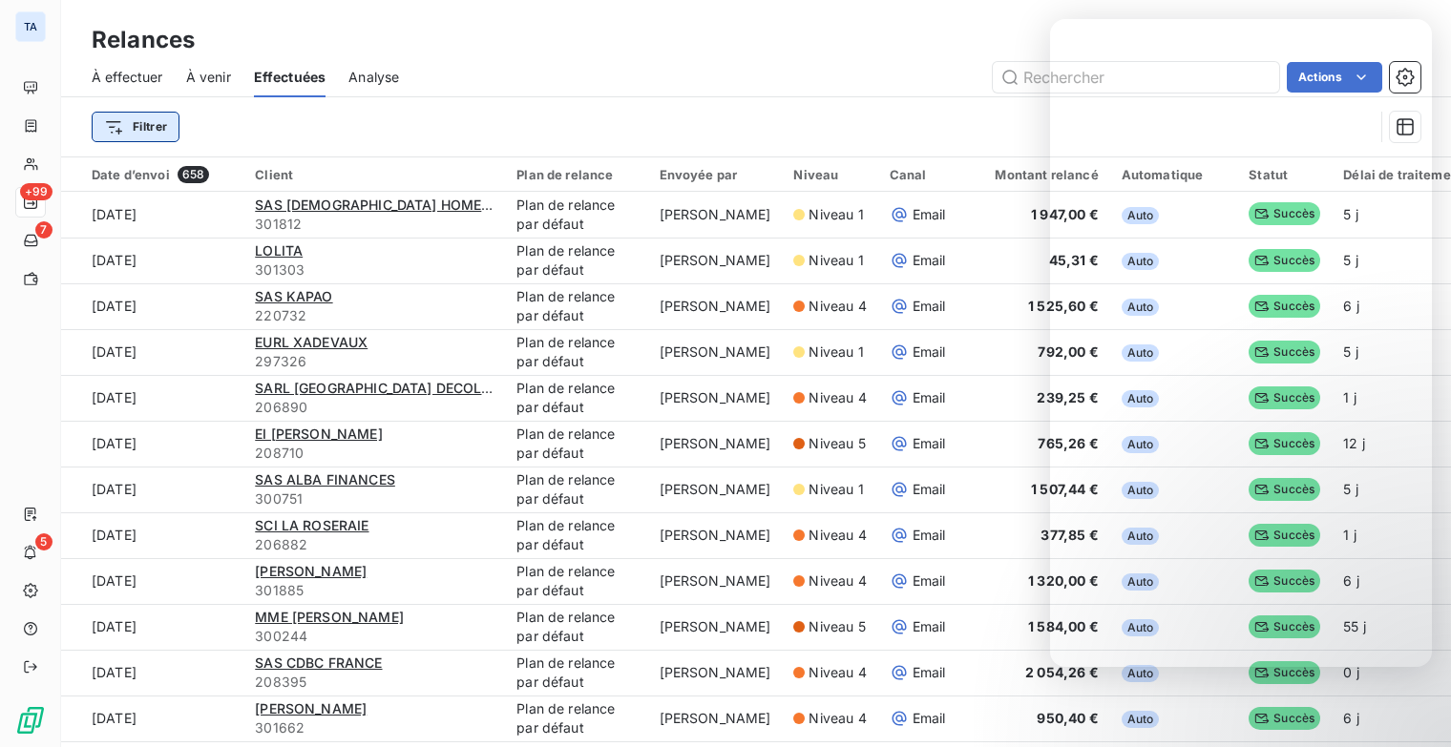
click at [131, 125] on html "TA +99 7 5 Relances À effectuer À venir Effectuées Analyse Actions Filtrer Date…" at bounding box center [725, 373] width 1451 height 747
